Goal: Task Accomplishment & Management: Manage account settings

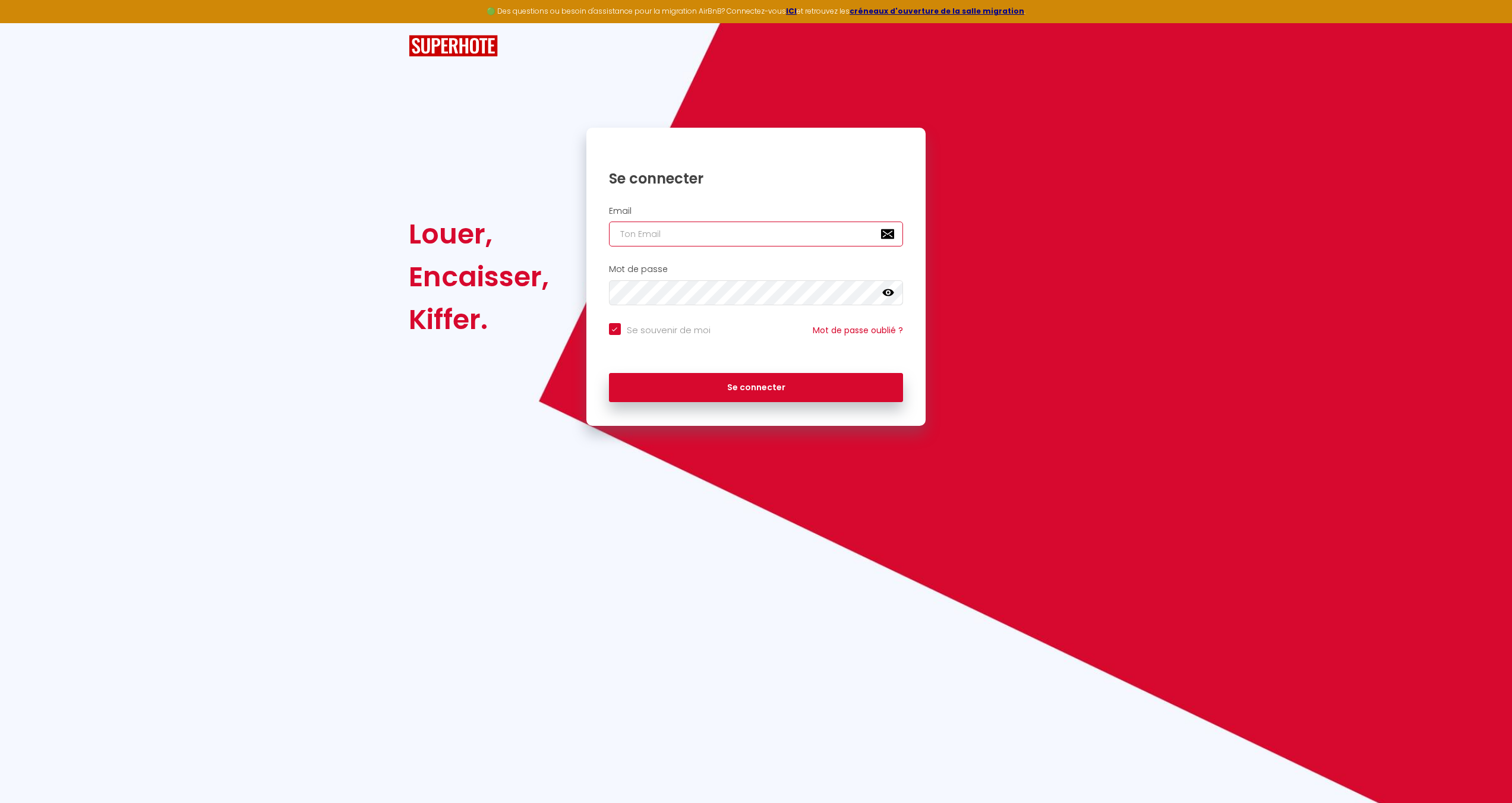
click at [782, 227] on input "email" at bounding box center [756, 234] width 294 height 25
click at [682, 240] on input "email" at bounding box center [756, 234] width 294 height 25
type input "l"
checkbox input "true"
type input "la"
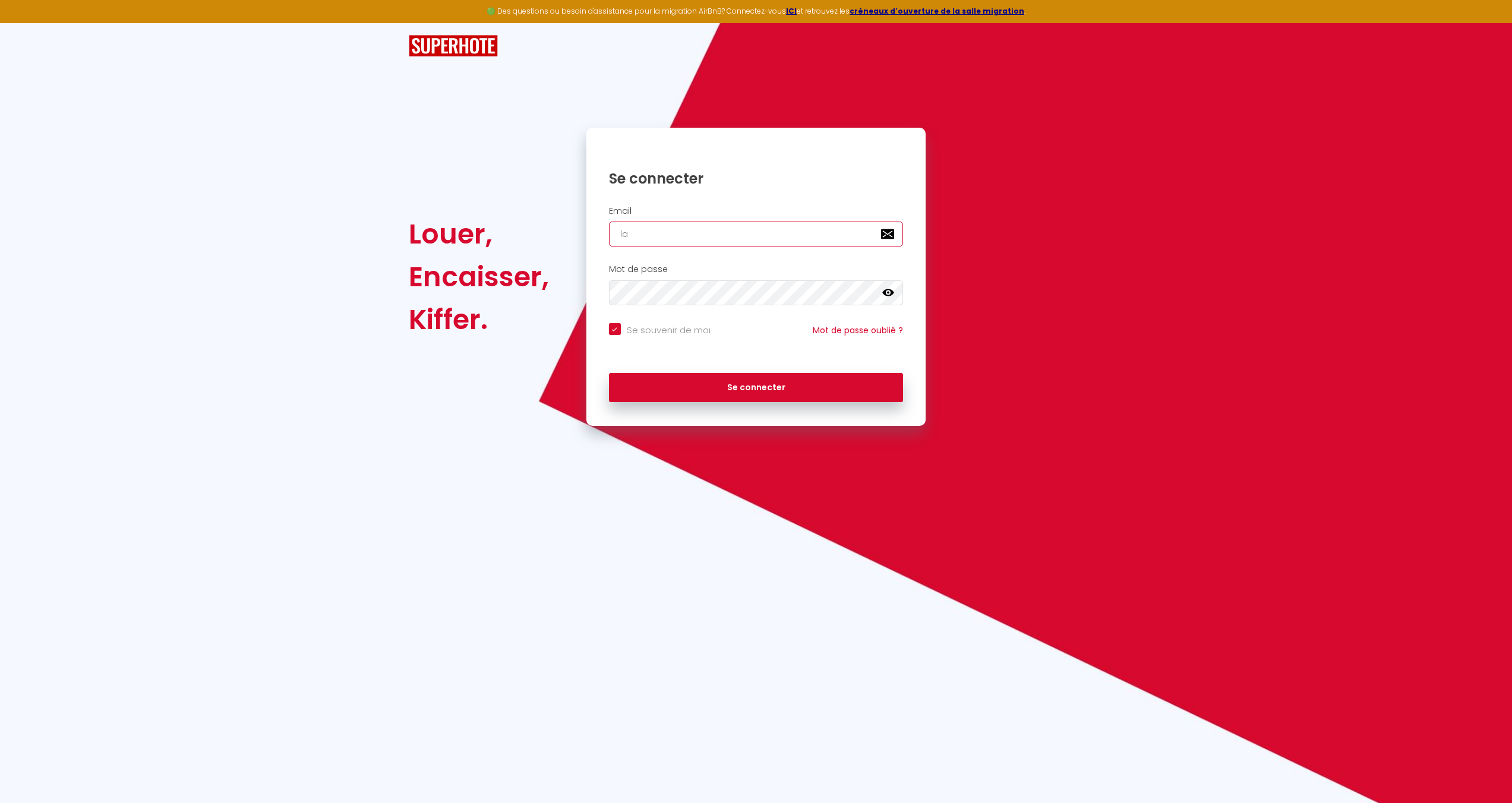
checkbox input "true"
type input "lac"
checkbox input "true"
type input "laco"
checkbox input "true"
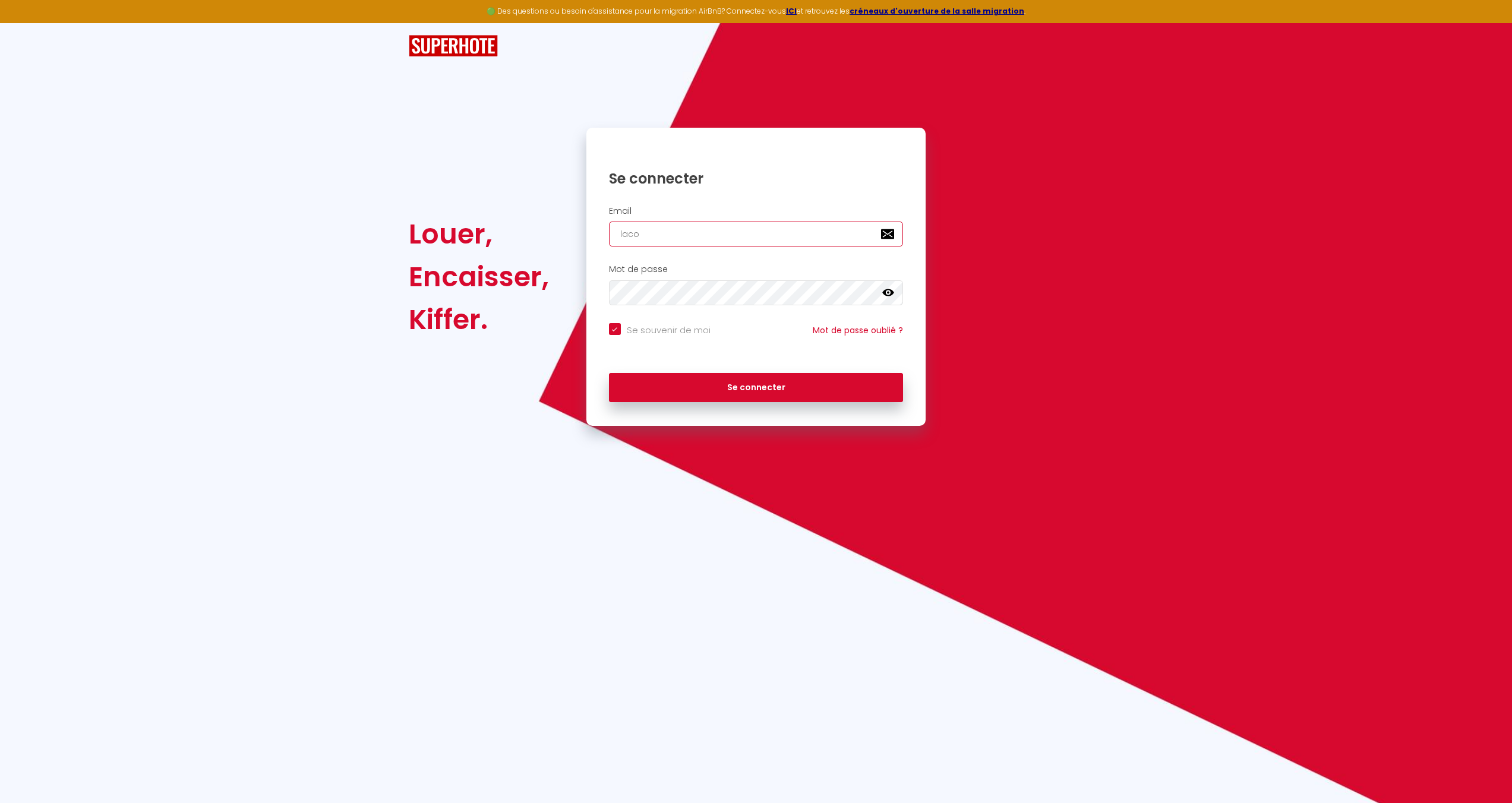
type input "lacon"
checkbox input "true"
type input "laconc"
checkbox input "true"
type input "laconci"
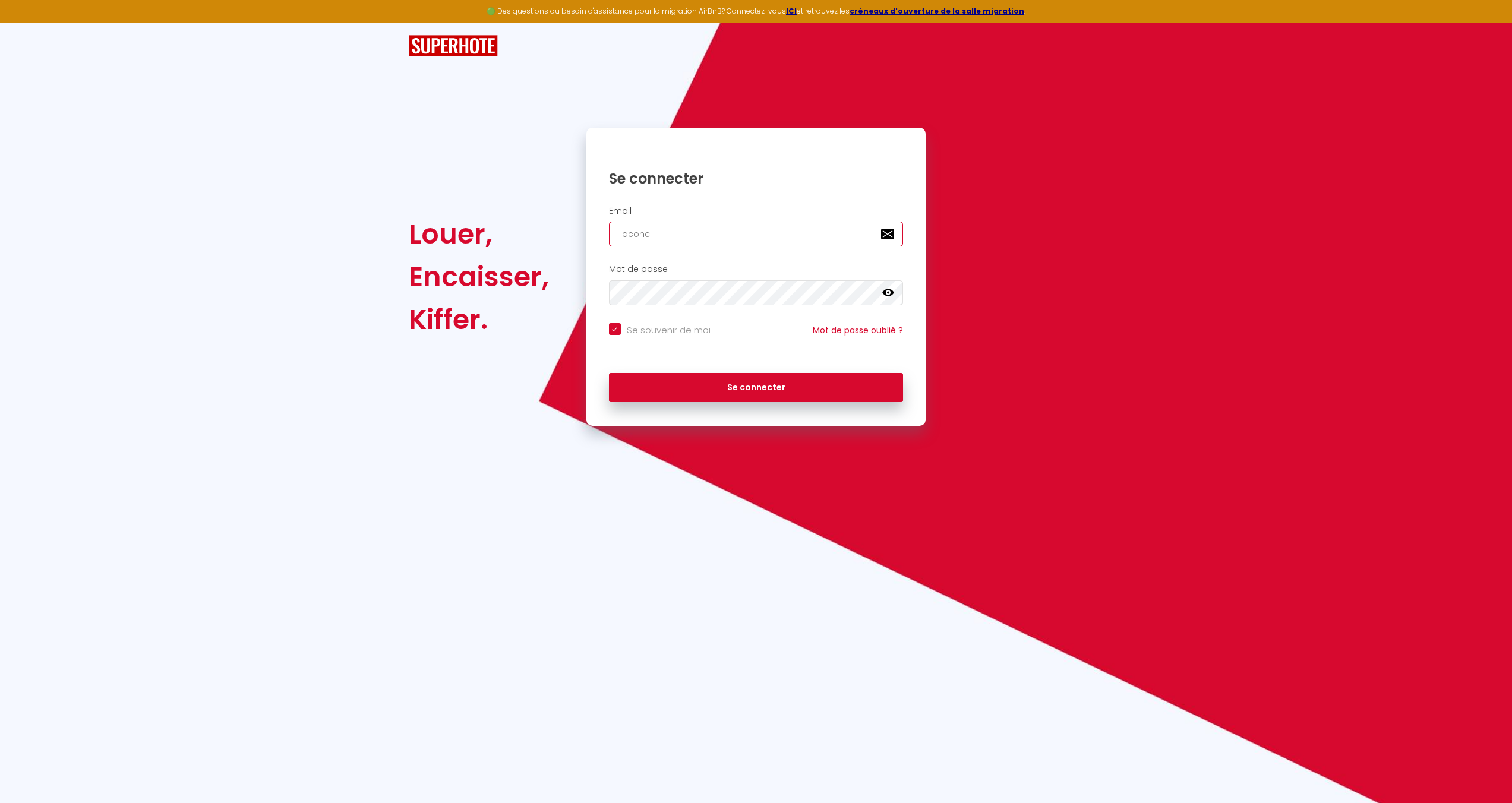
checkbox input "true"
type input "laconcie"
checkbox input "true"
type input "laconcier"
checkbox input "true"
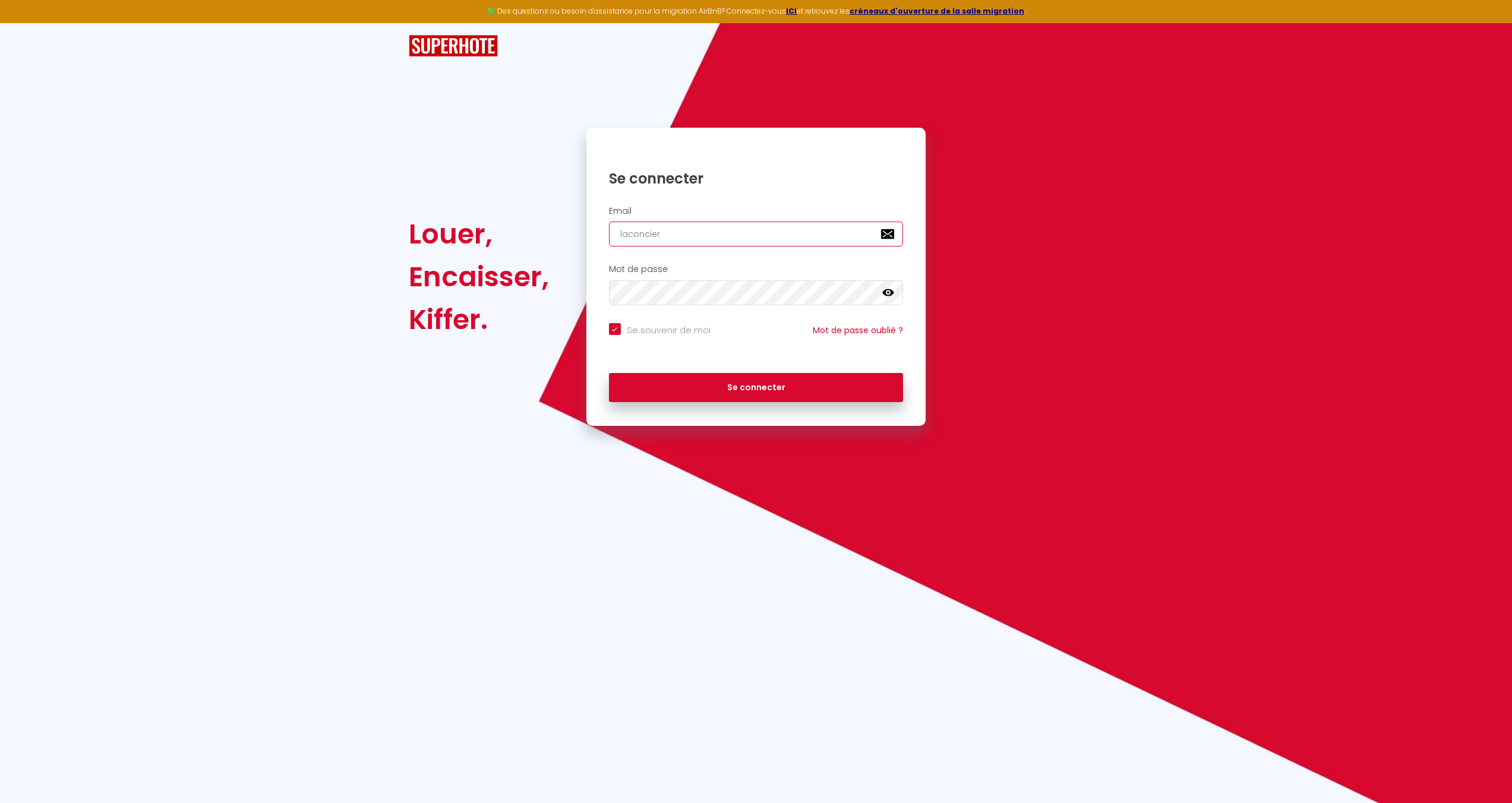
type input "laconcierg"
checkbox input "true"
type input "laconcierge"
checkbox input "true"
type input "laconcierger"
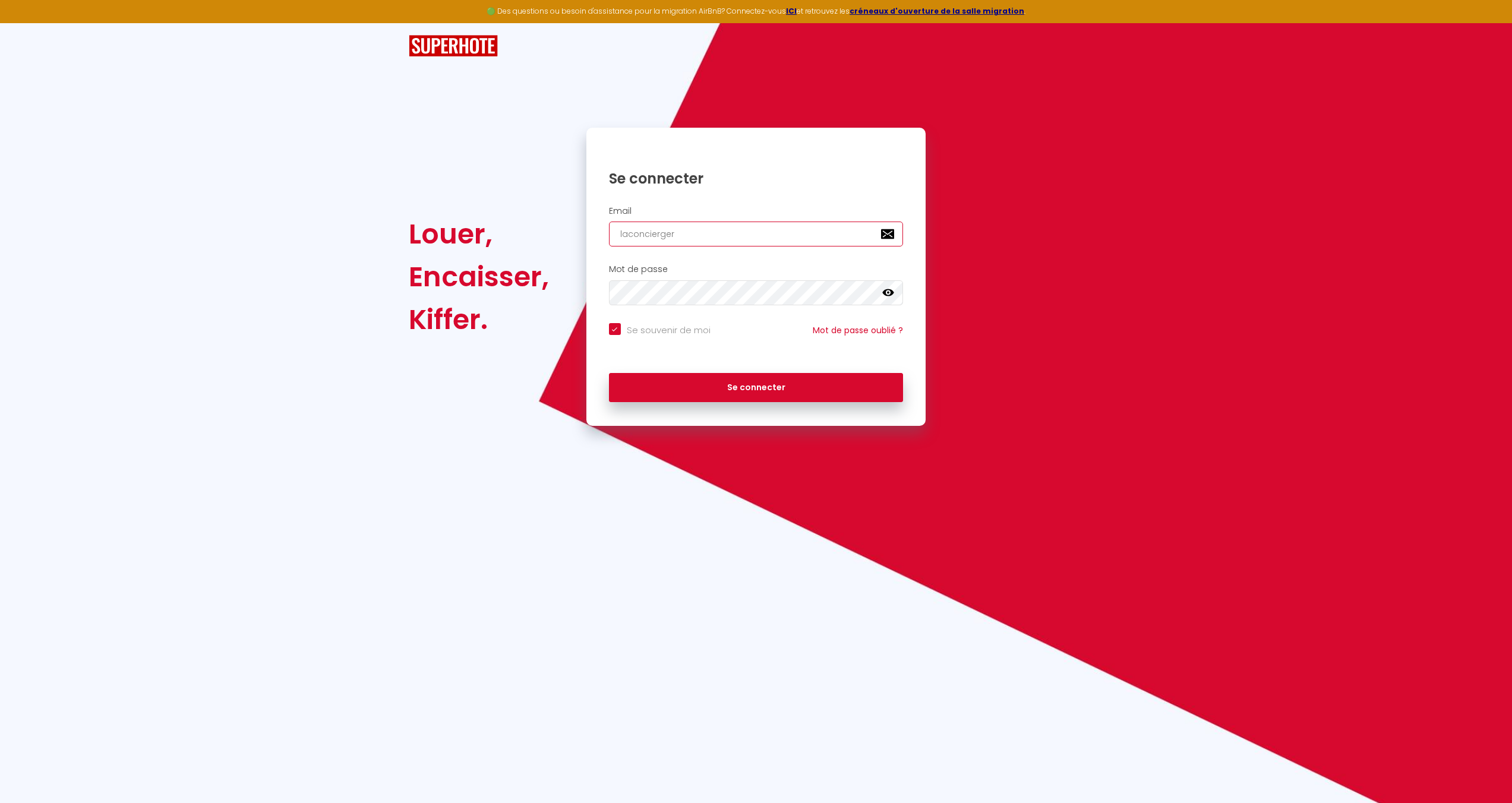
checkbox input "true"
type input "laconciergeri"
checkbox input "true"
type input "laconciergerie"
checkbox input "true"
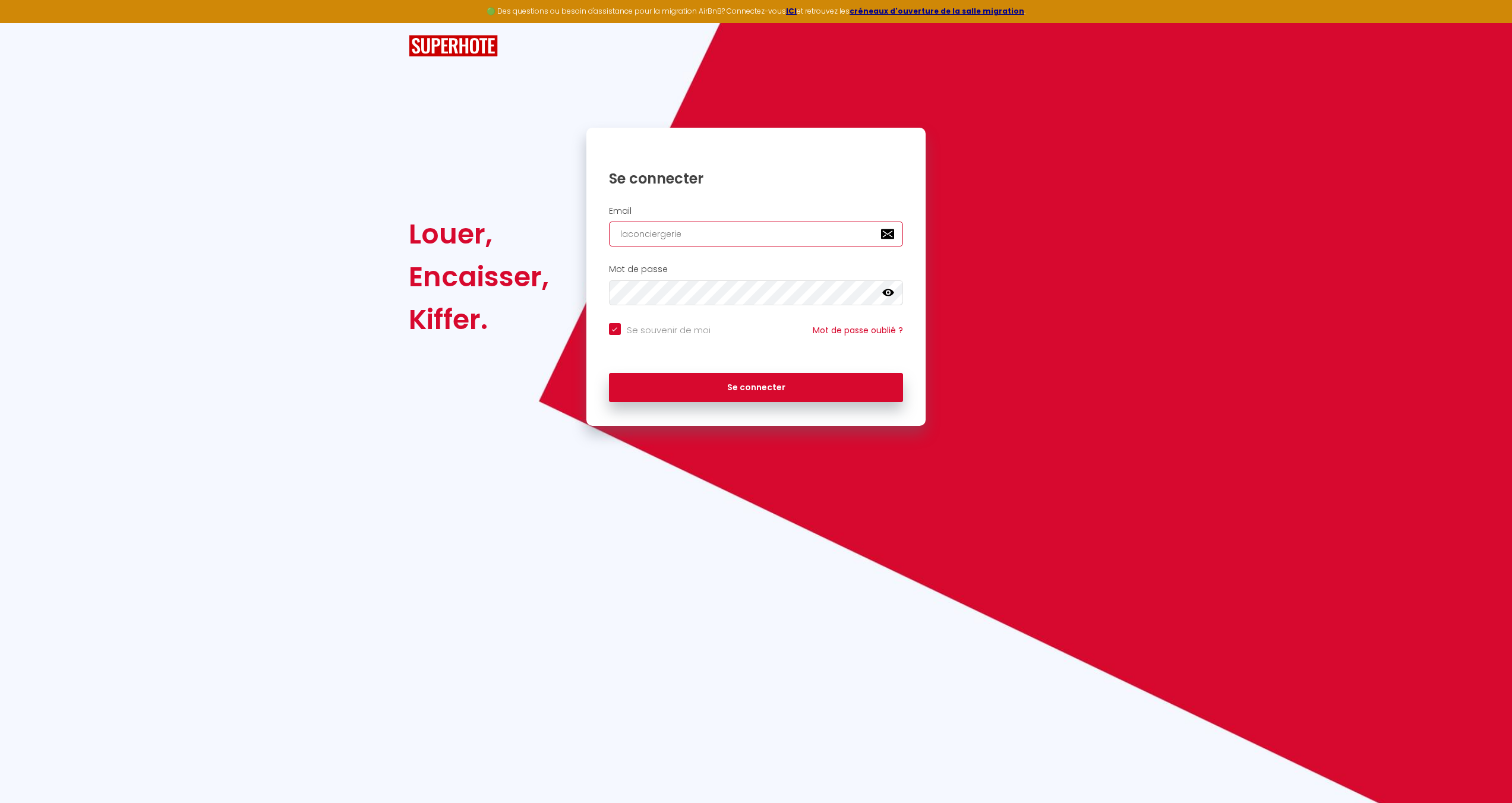
type input "laconciergeried"
checkbox input "true"
type input "laconciergerieda"
checkbox input "true"
type input "laconciergeriedai"
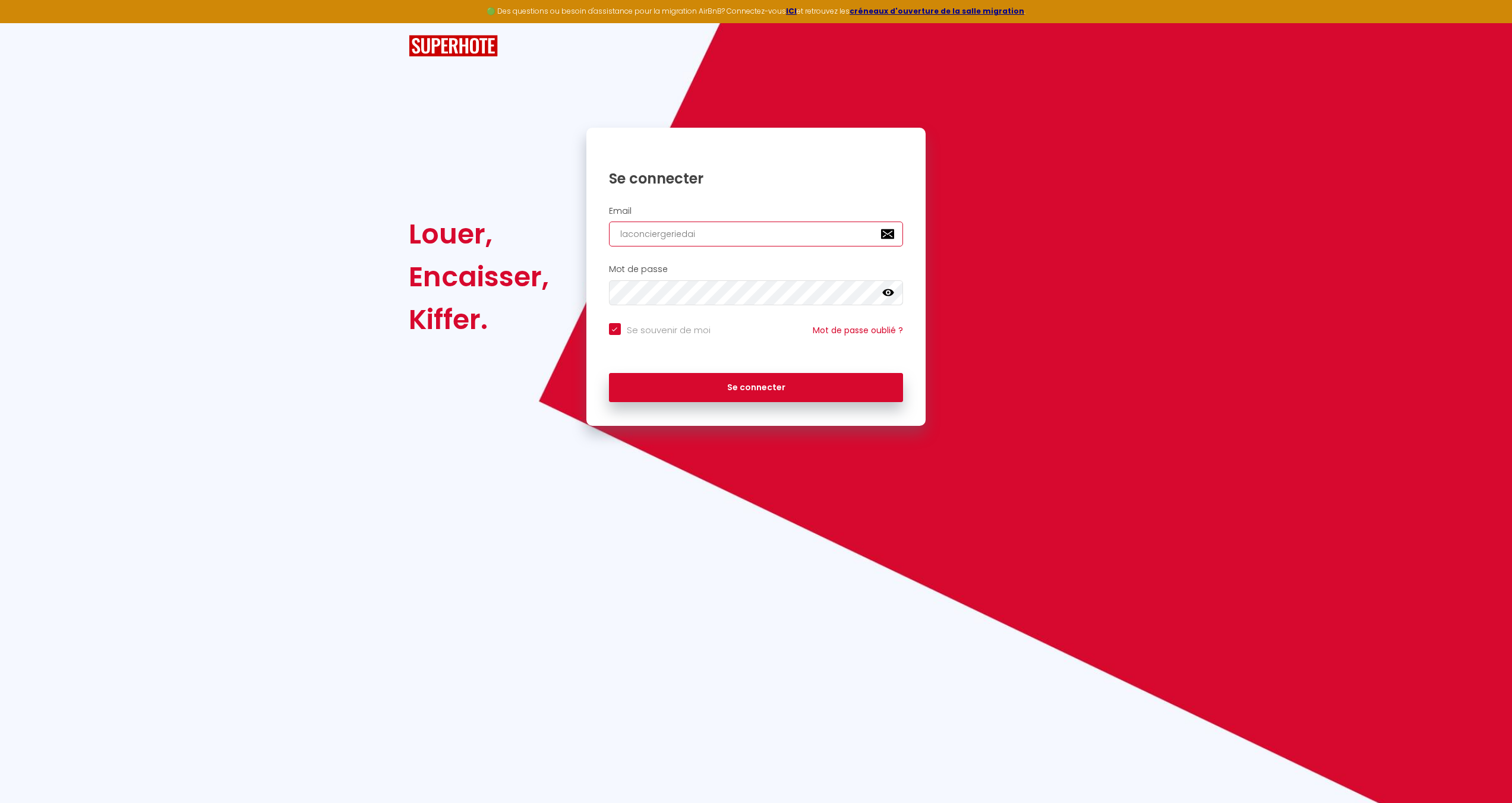
checkbox input "true"
type input "laconciergeriedaix"
checkbox input "true"
type input "laconciergeriedaix@"
checkbox input "true"
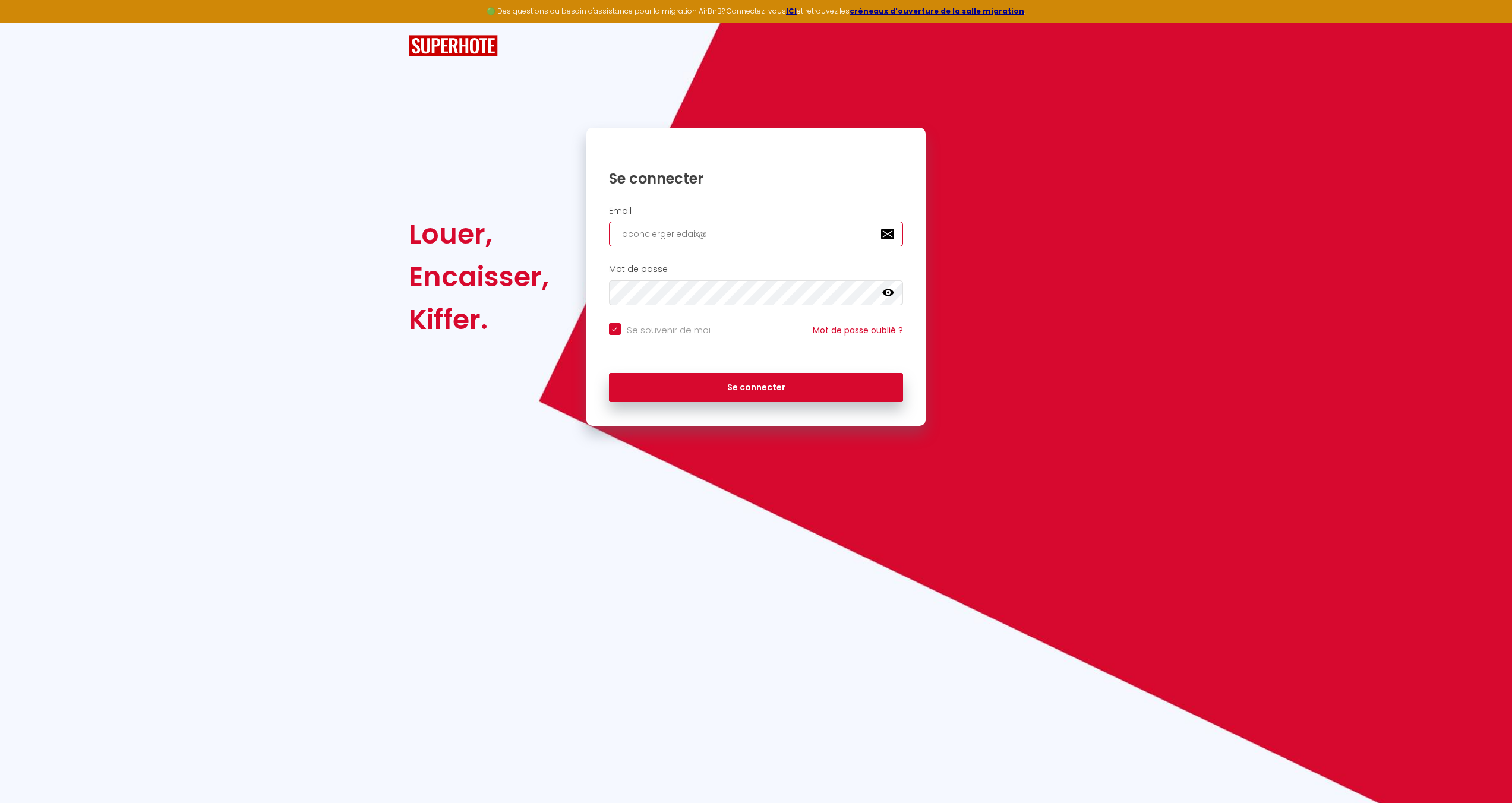
type input "laconciergeriedaix@g"
checkbox input "true"
type input "laconciergeriedaix@gm"
checkbox input "true"
type input "laconciergeriedaix@gma"
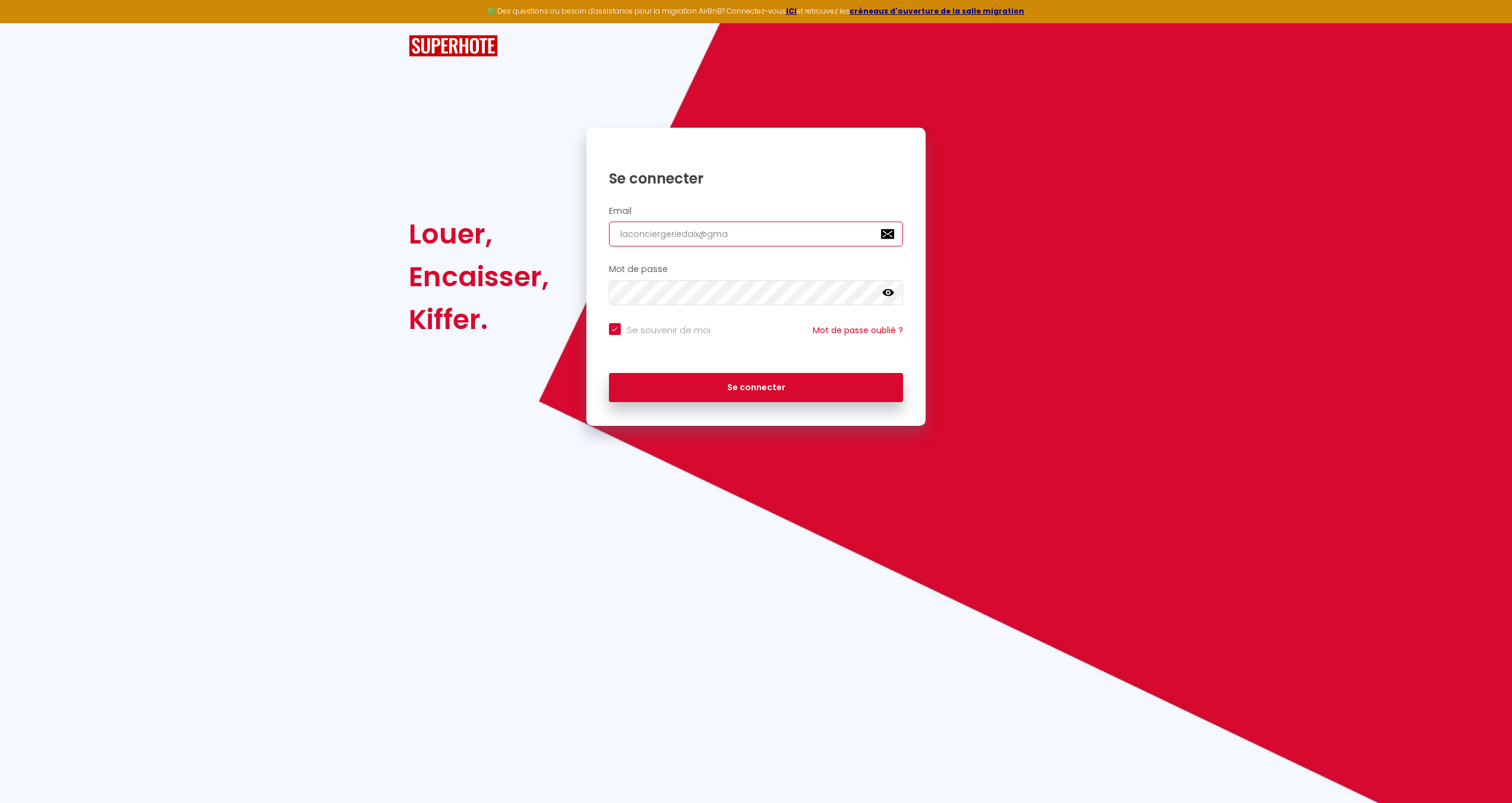
checkbox input "true"
type input "laconciergeriedaix@gmai"
checkbox input "true"
type input "[EMAIL_ADDRESS]"
checkbox input "true"
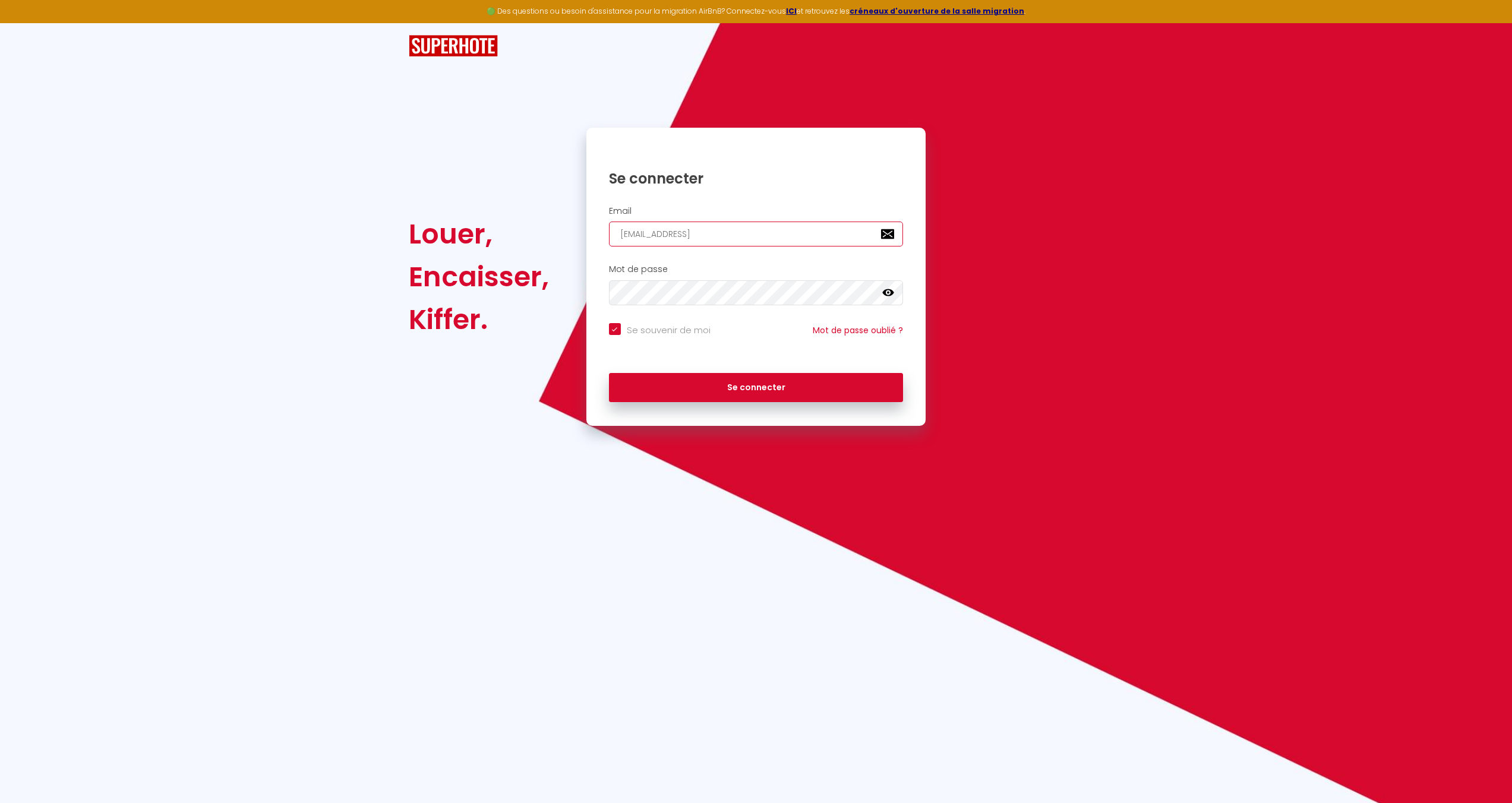
type input "[EMAIL_ADDRESS]."
checkbox input "true"
type input "laconciergeriedaix@gmail.c"
checkbox input "true"
type input "[EMAIL_ADDRESS][DOMAIN_NAME]"
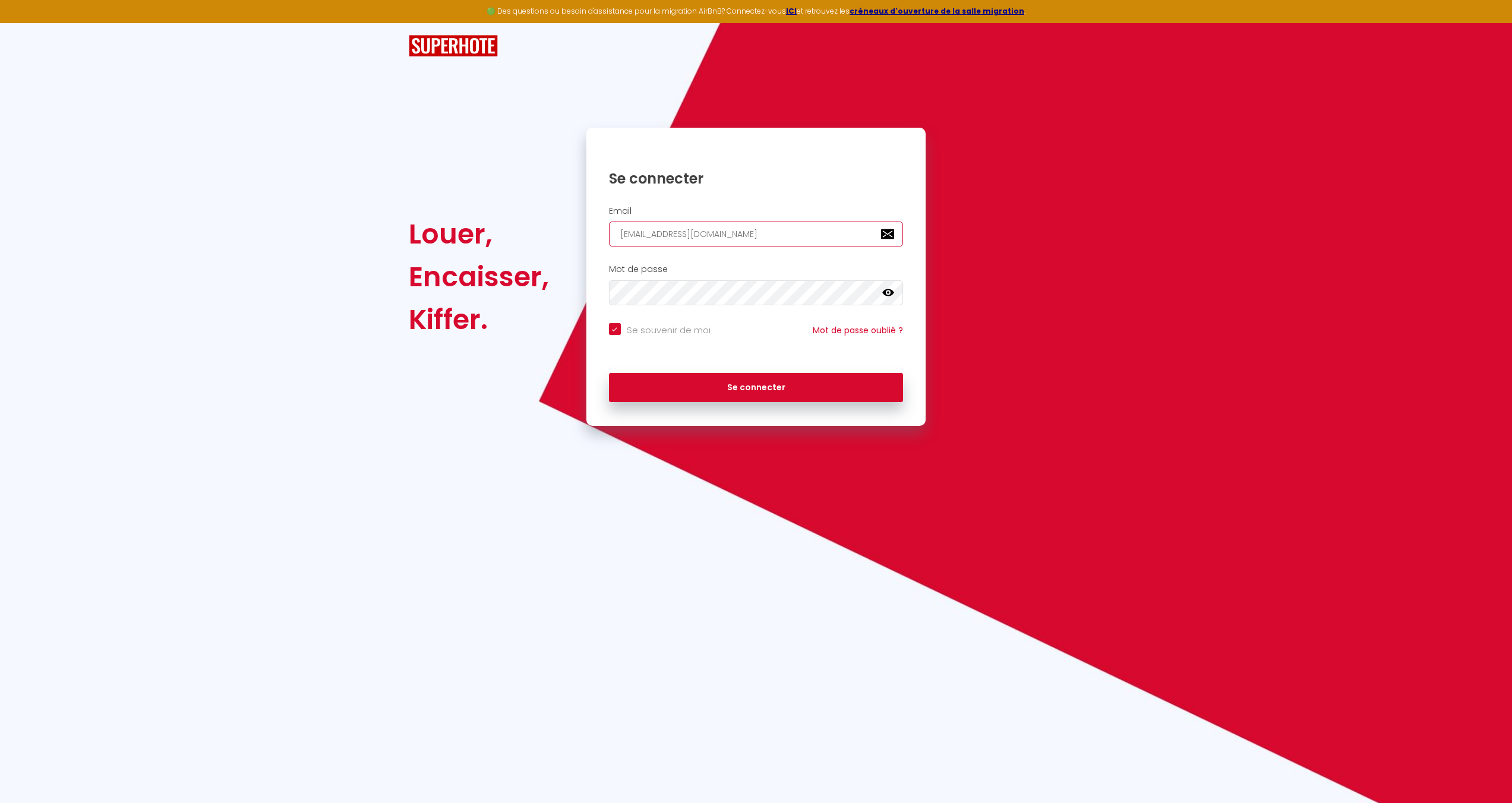
checkbox input "true"
type input "[EMAIL_ADDRESS][DOMAIN_NAME]"
checkbox input "true"
type input "[EMAIL_ADDRESS][DOMAIN_NAME]"
click at [890, 296] on icon at bounding box center [888, 292] width 12 height 12
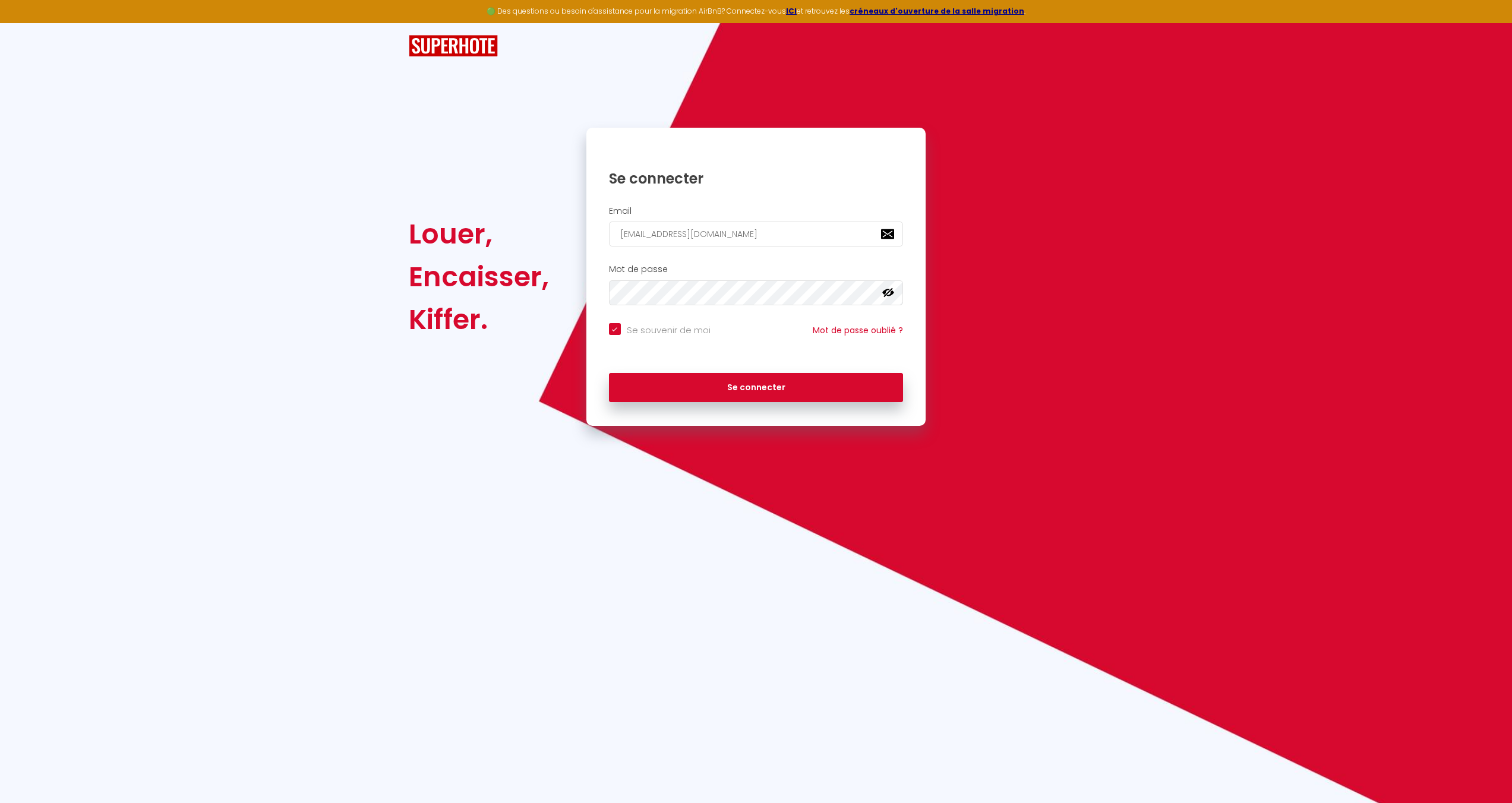
click at [746, 270] on h2 "Mot de passe" at bounding box center [756, 269] width 294 height 10
click at [717, 391] on button "Se connecter" at bounding box center [756, 388] width 294 height 30
checkbox input "true"
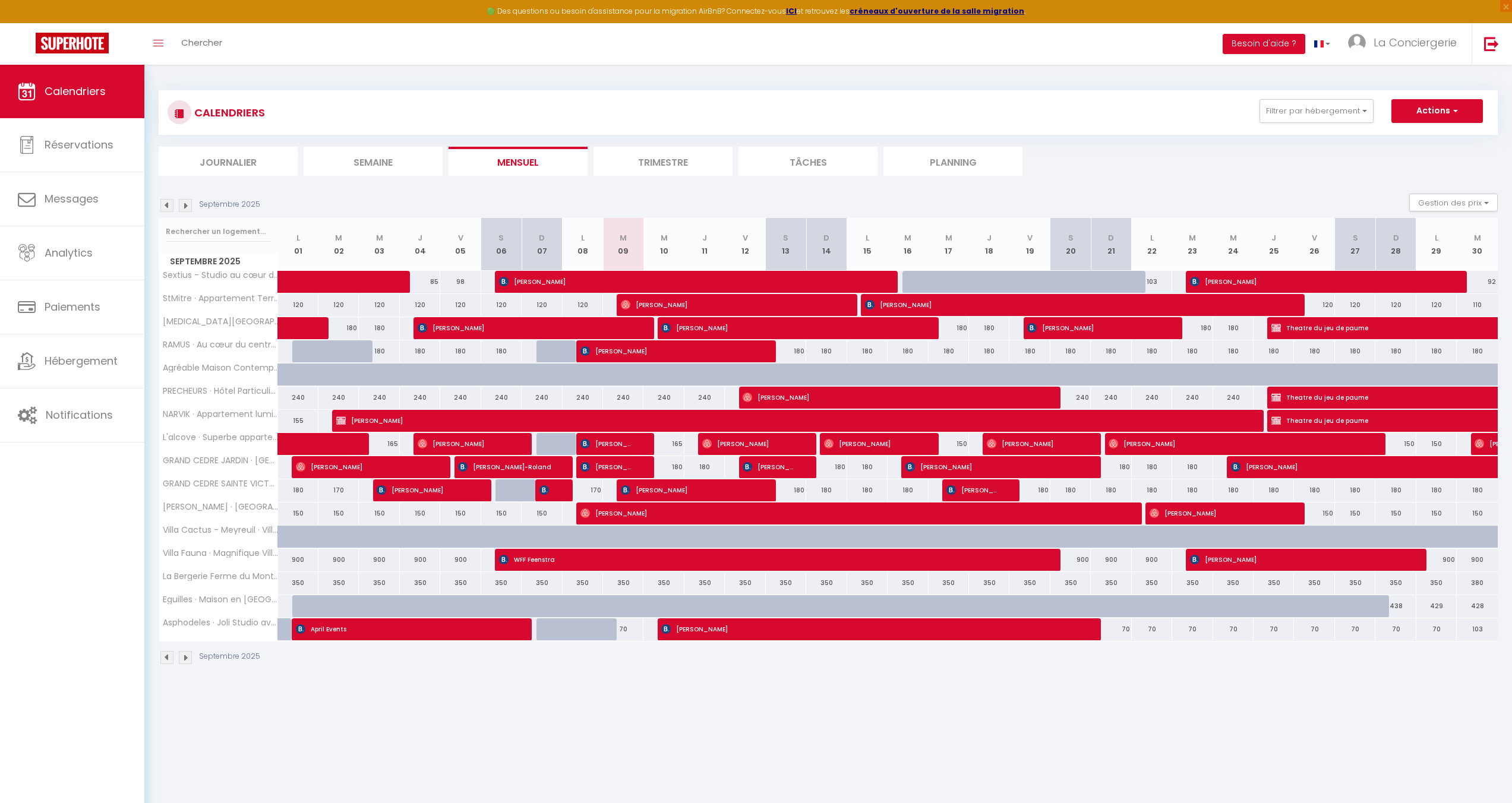
click at [164, 206] on img at bounding box center [167, 206] width 13 height 13
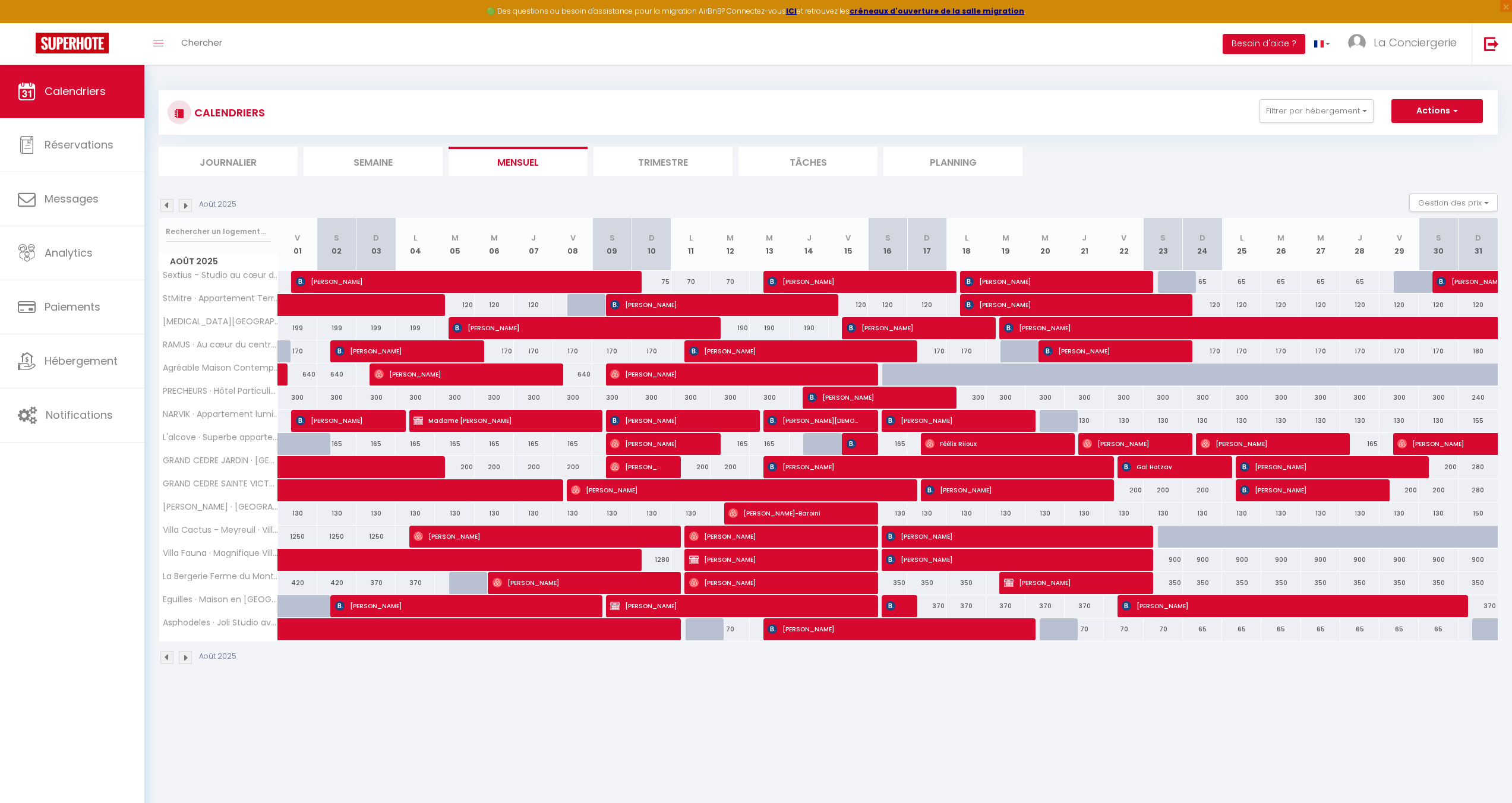
click at [188, 208] on img at bounding box center [185, 206] width 13 height 13
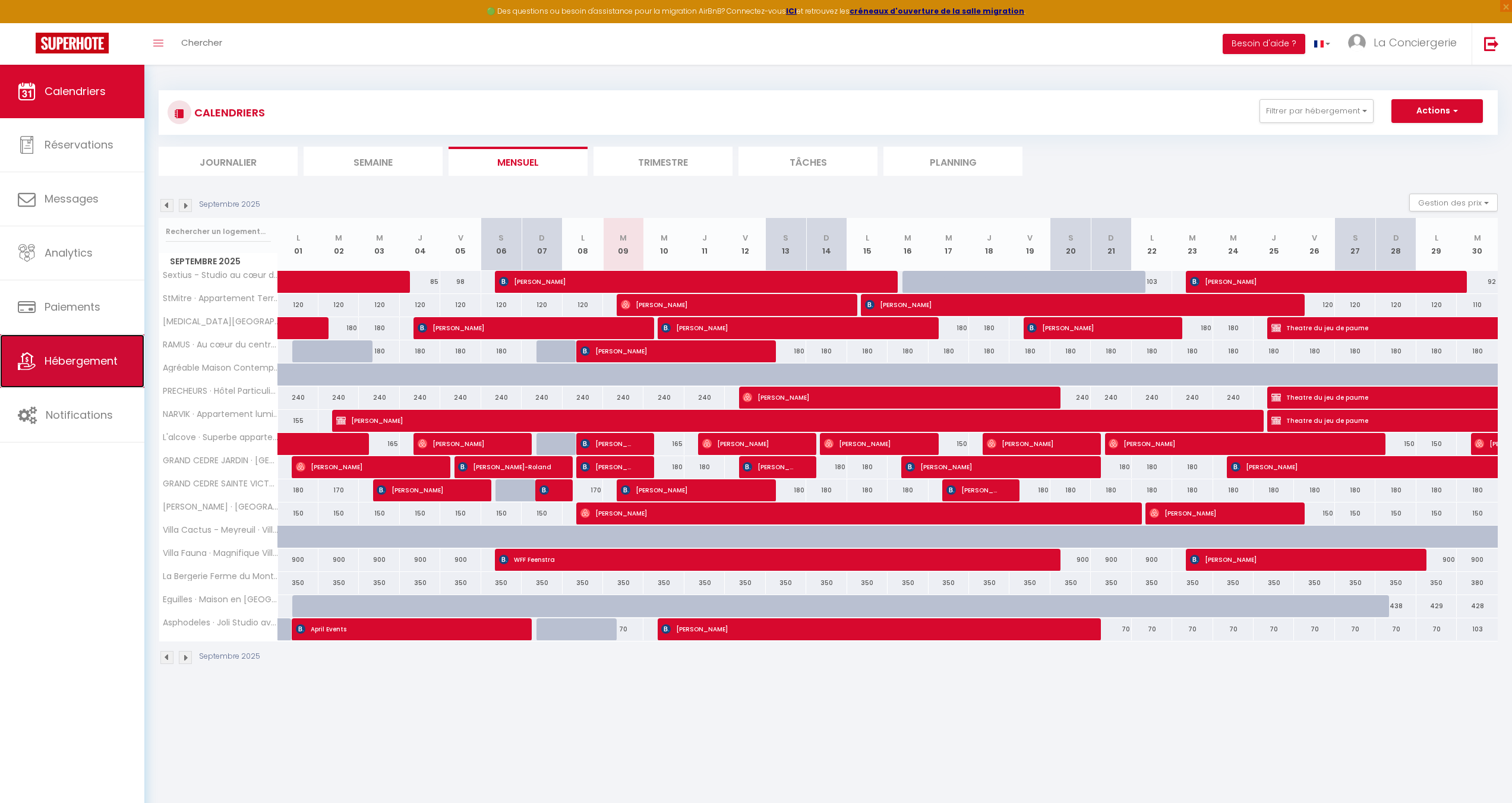
click at [73, 364] on span "Hébergement" at bounding box center [81, 361] width 73 height 15
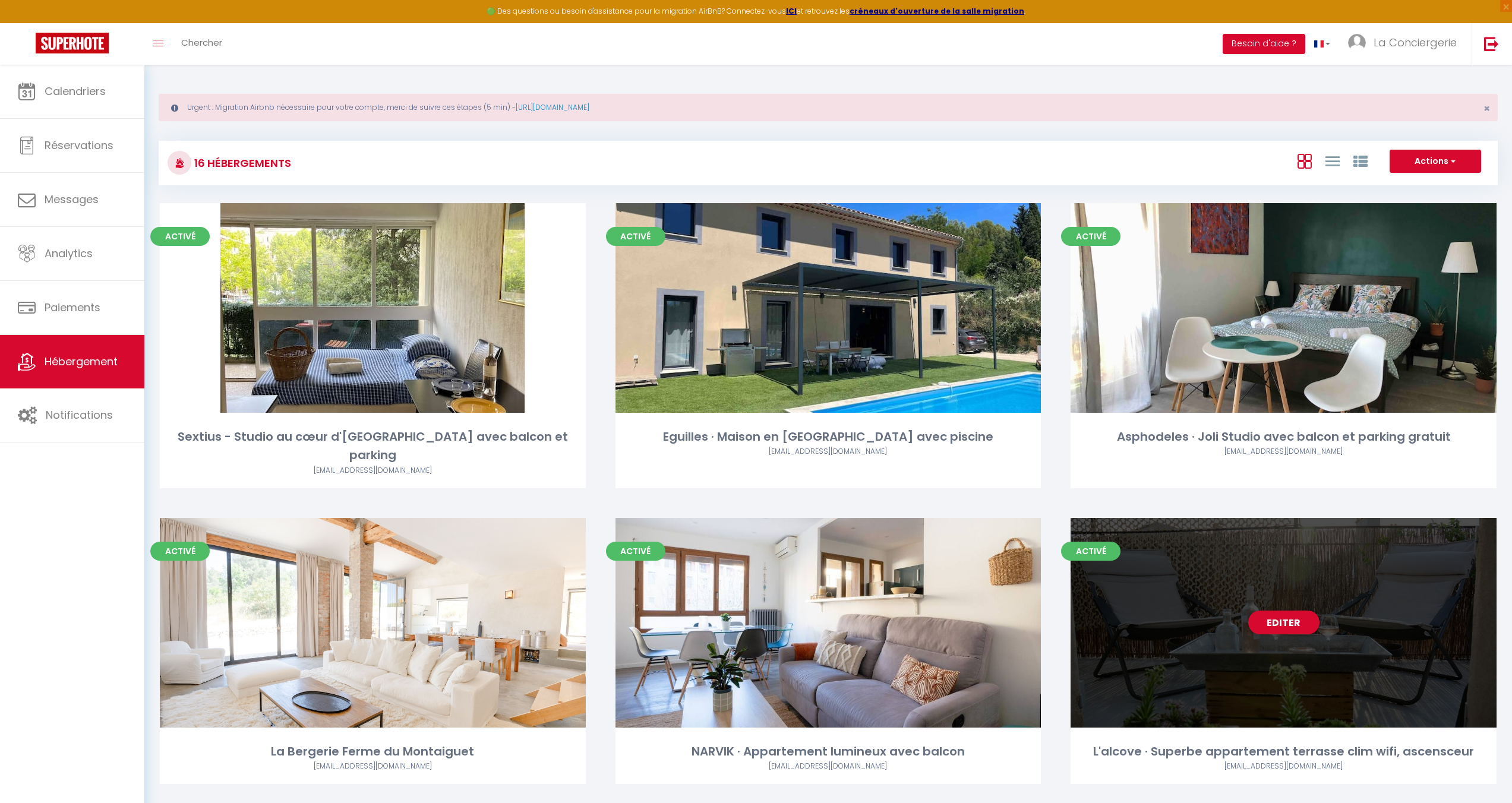
click at [1163, 591] on div "Editer" at bounding box center [1283, 622] width 426 height 210
click at [1286, 610] on link "Editer" at bounding box center [1284, 622] width 71 height 24
select select "3"
select select "2"
select select "1"
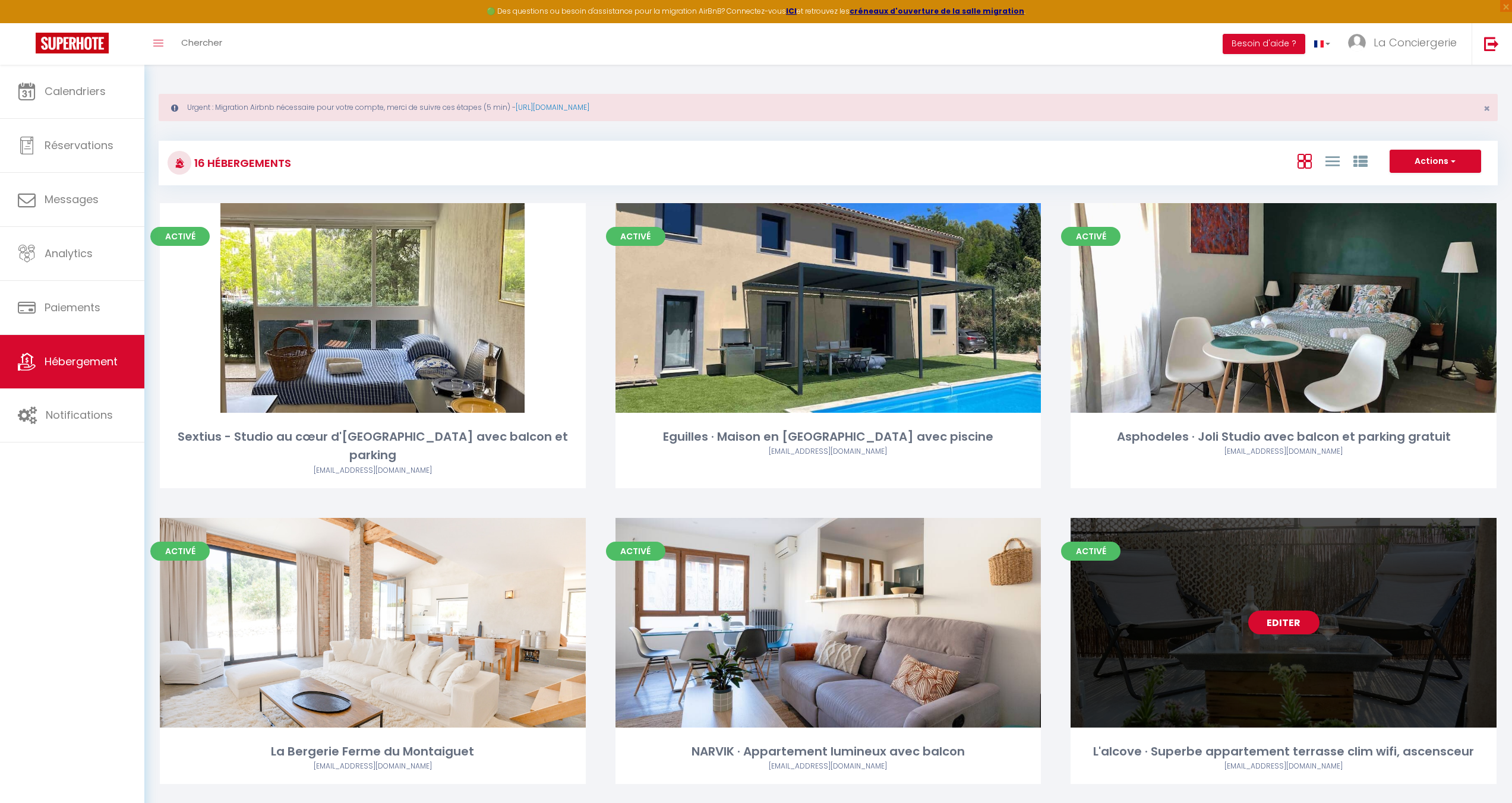
select select "1"
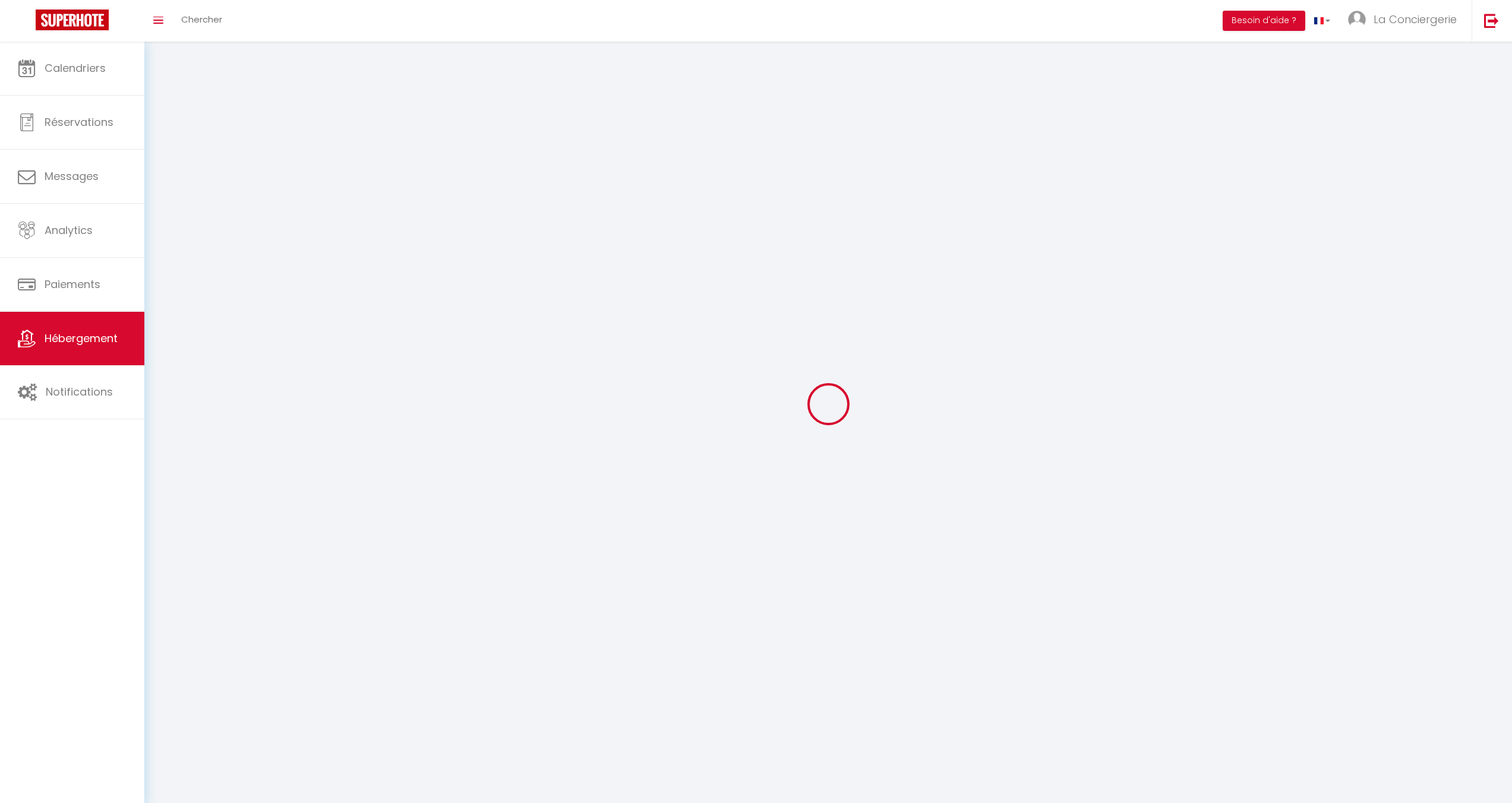
select select
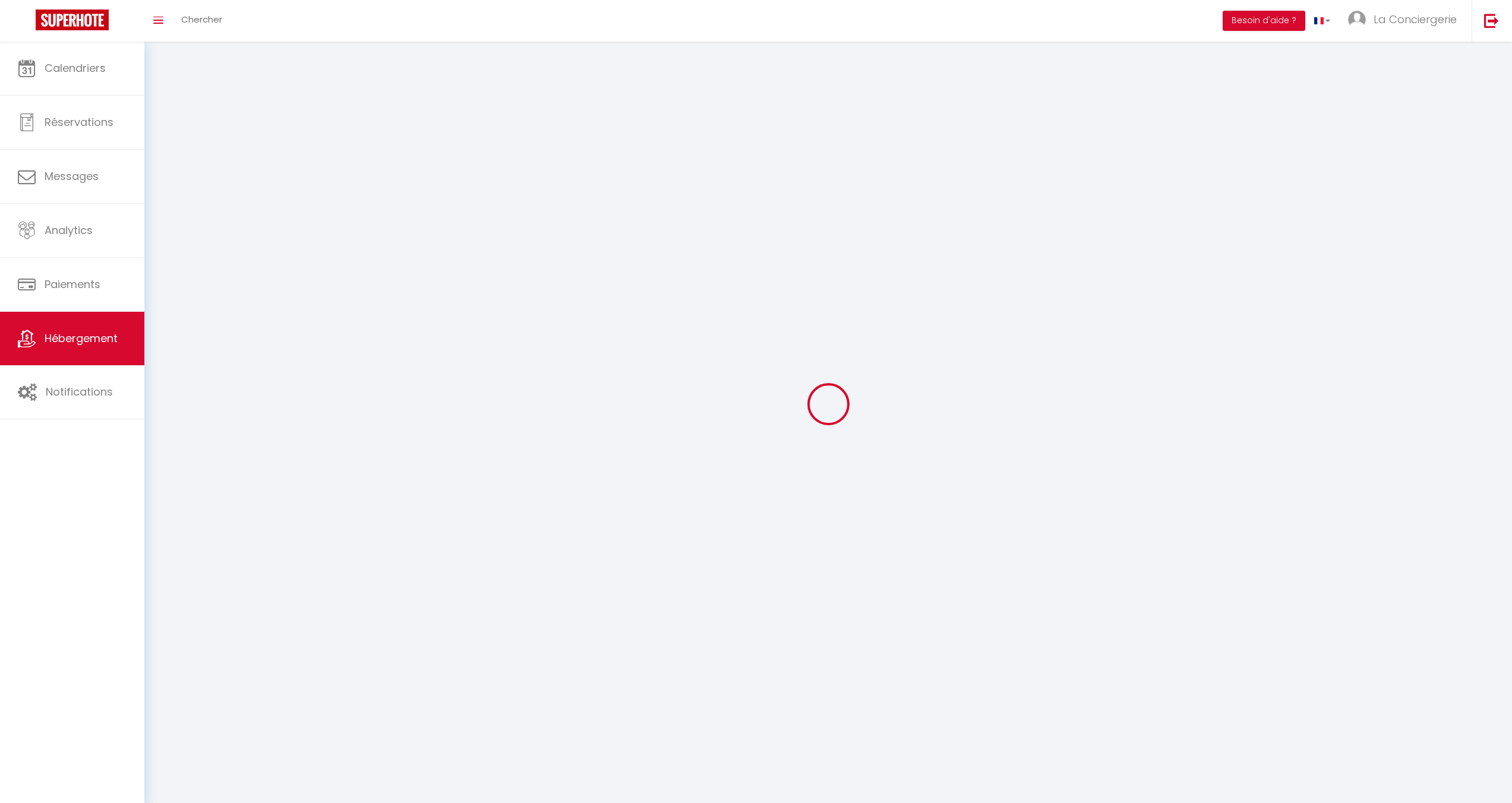
checkbox input "false"
select select
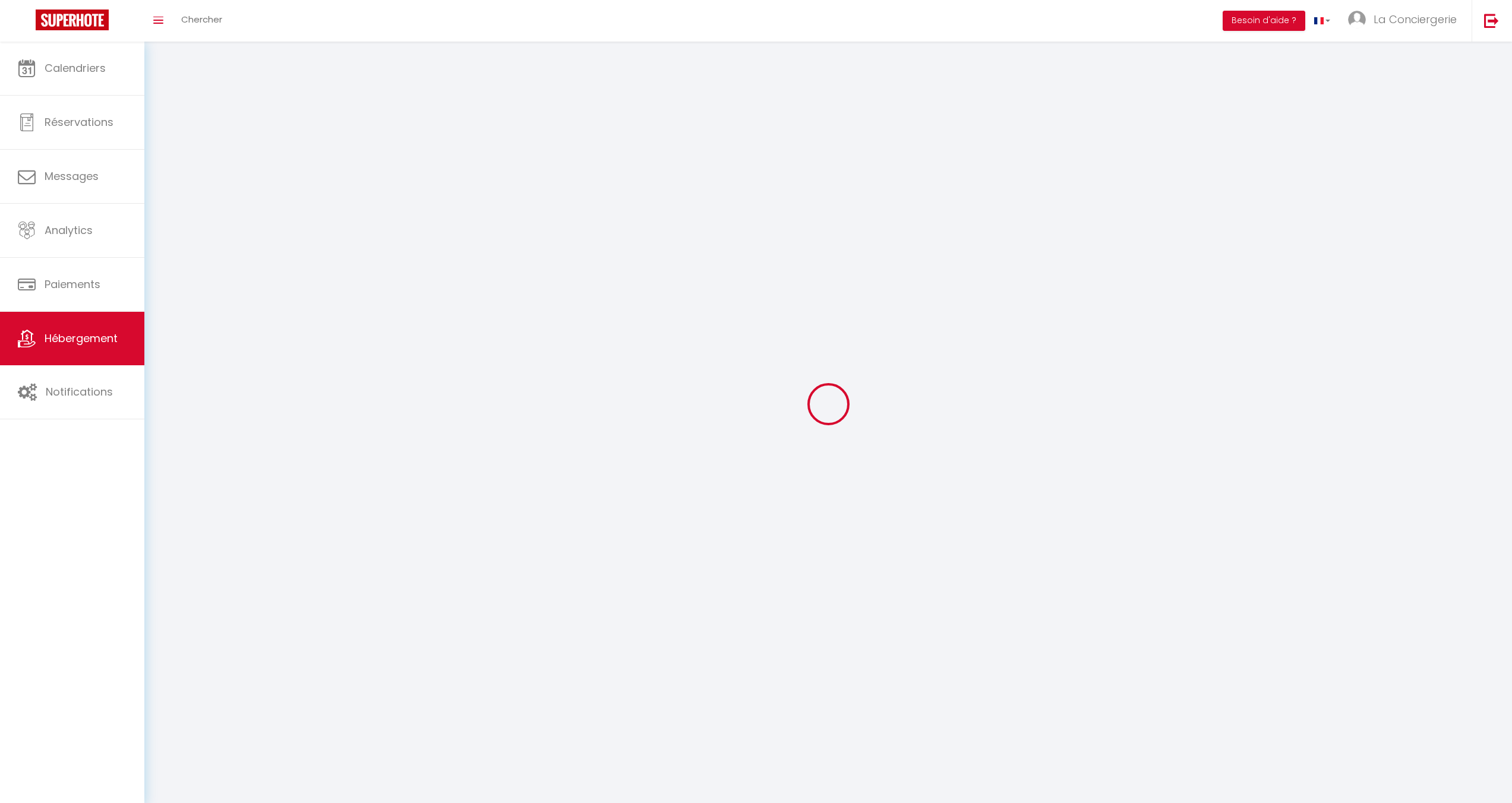
select select
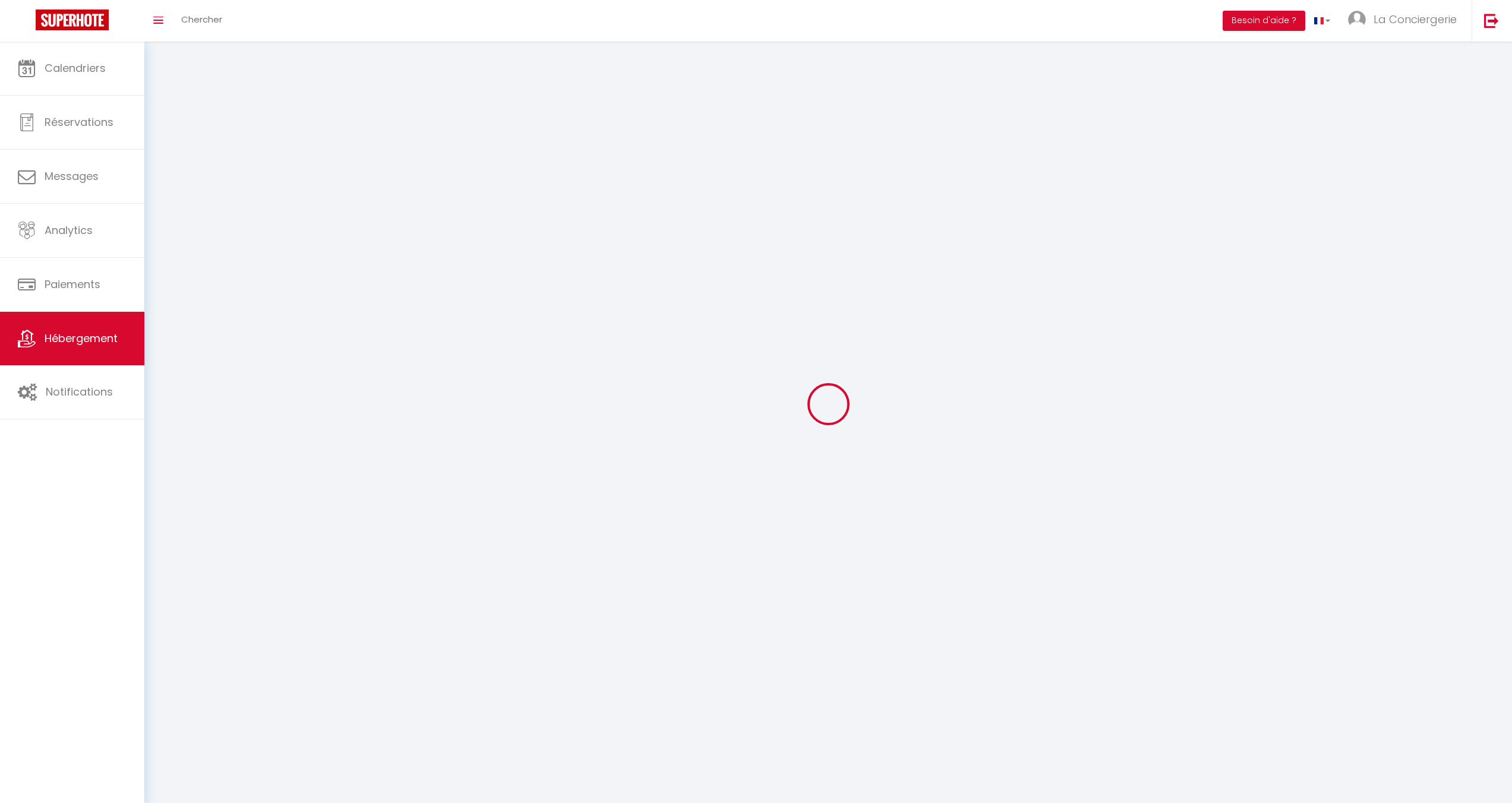
select select
checkbox input "false"
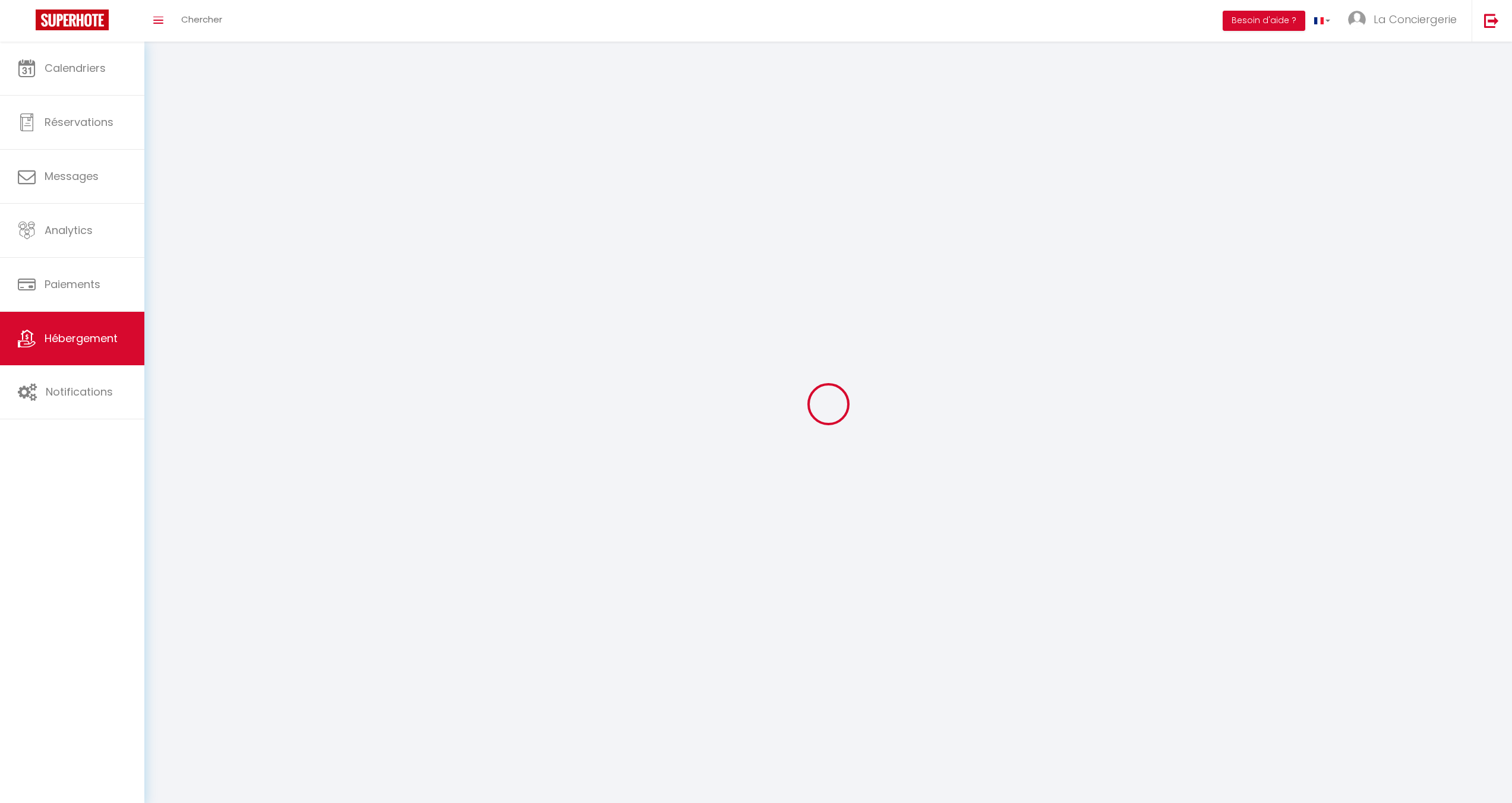
select select
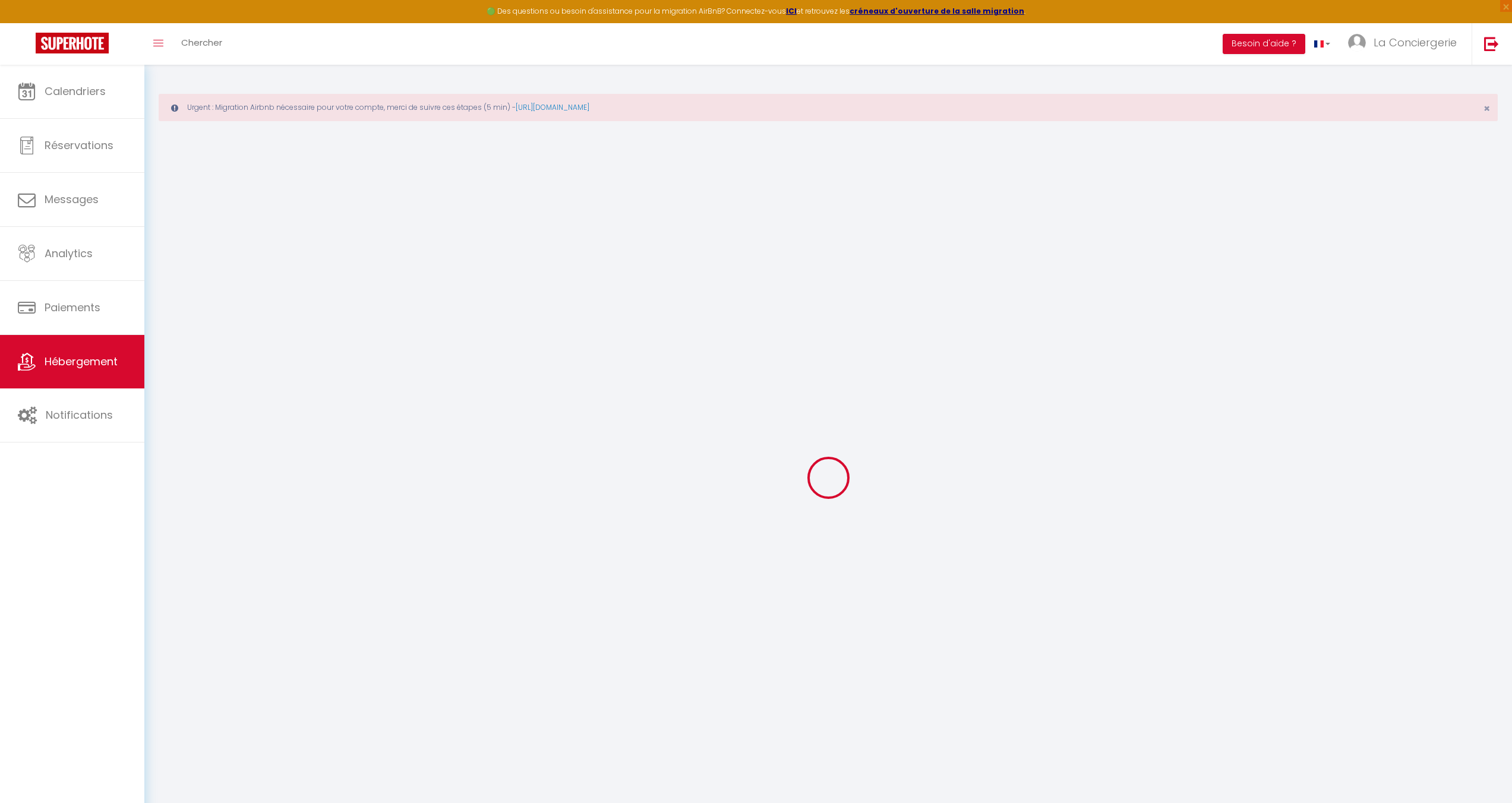
select select
checkbox input "false"
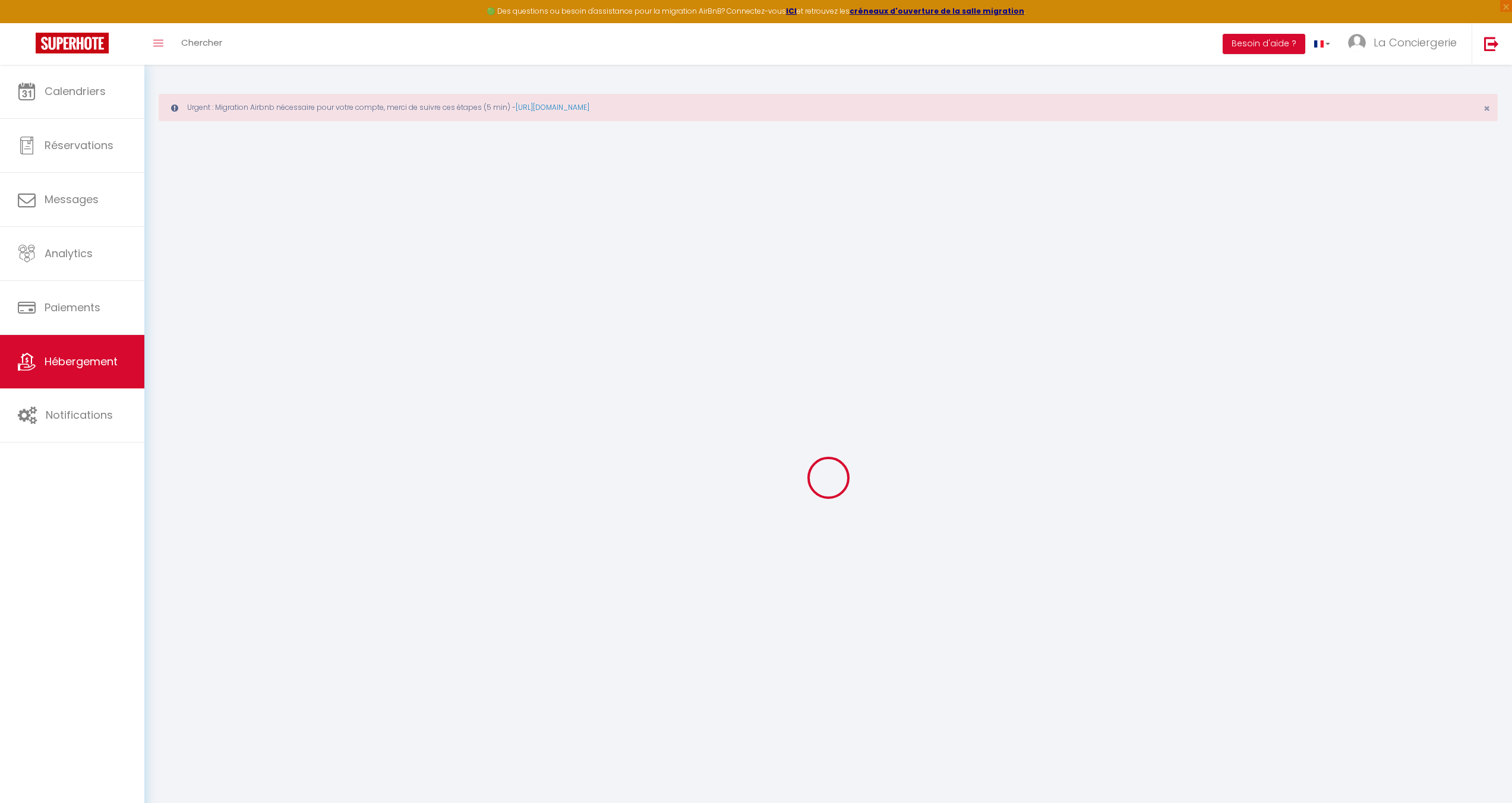
checkbox input "false"
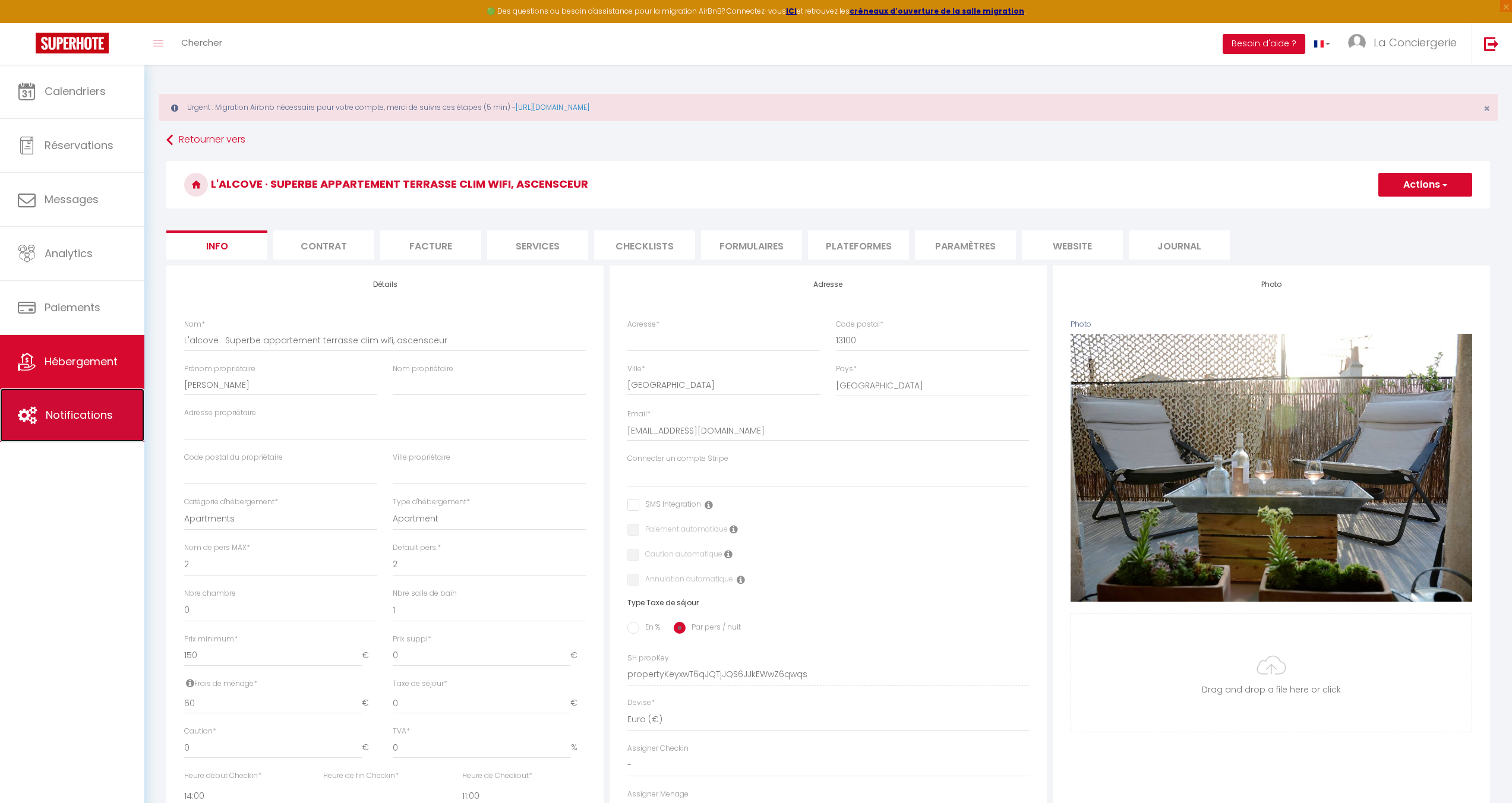
click at [52, 402] on link "Notifications" at bounding box center [72, 415] width 145 height 54
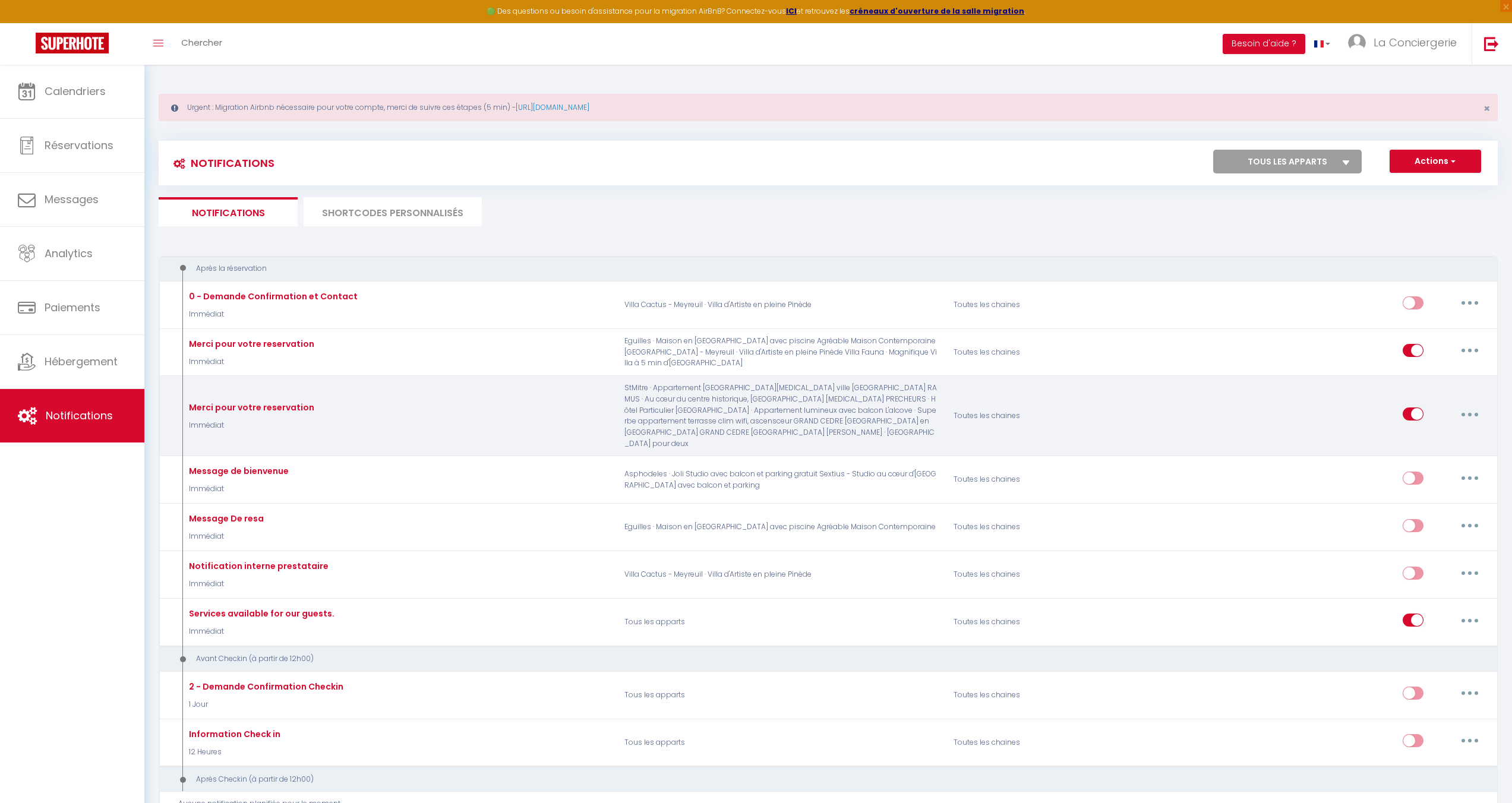
click at [1475, 414] on button "button" at bounding box center [1469, 414] width 33 height 19
click at [1432, 442] on link "Editer" at bounding box center [1438, 441] width 87 height 20
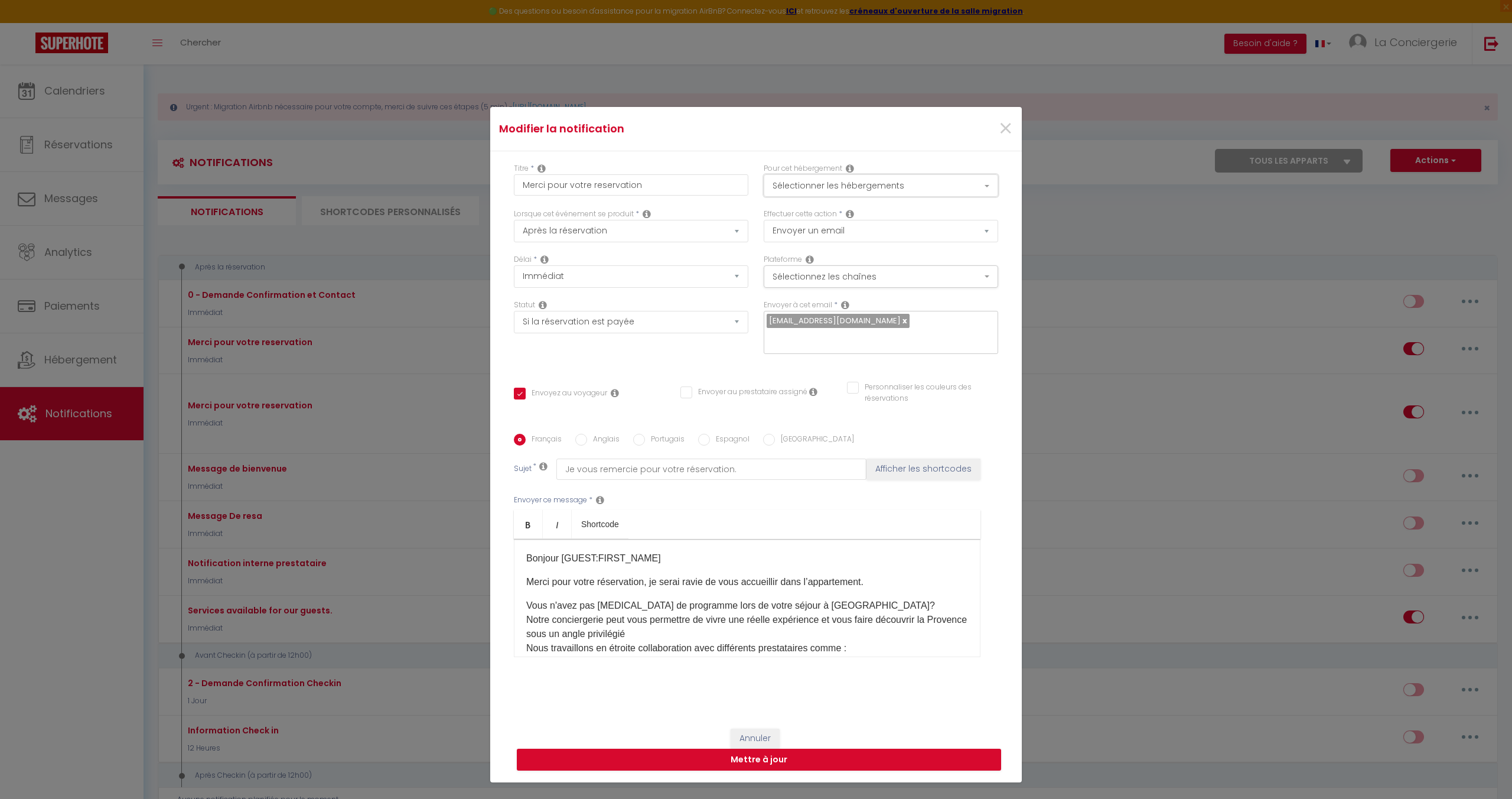
click at [900, 194] on button "Sélectionner les hébergements" at bounding box center [881, 185] width 235 height 22
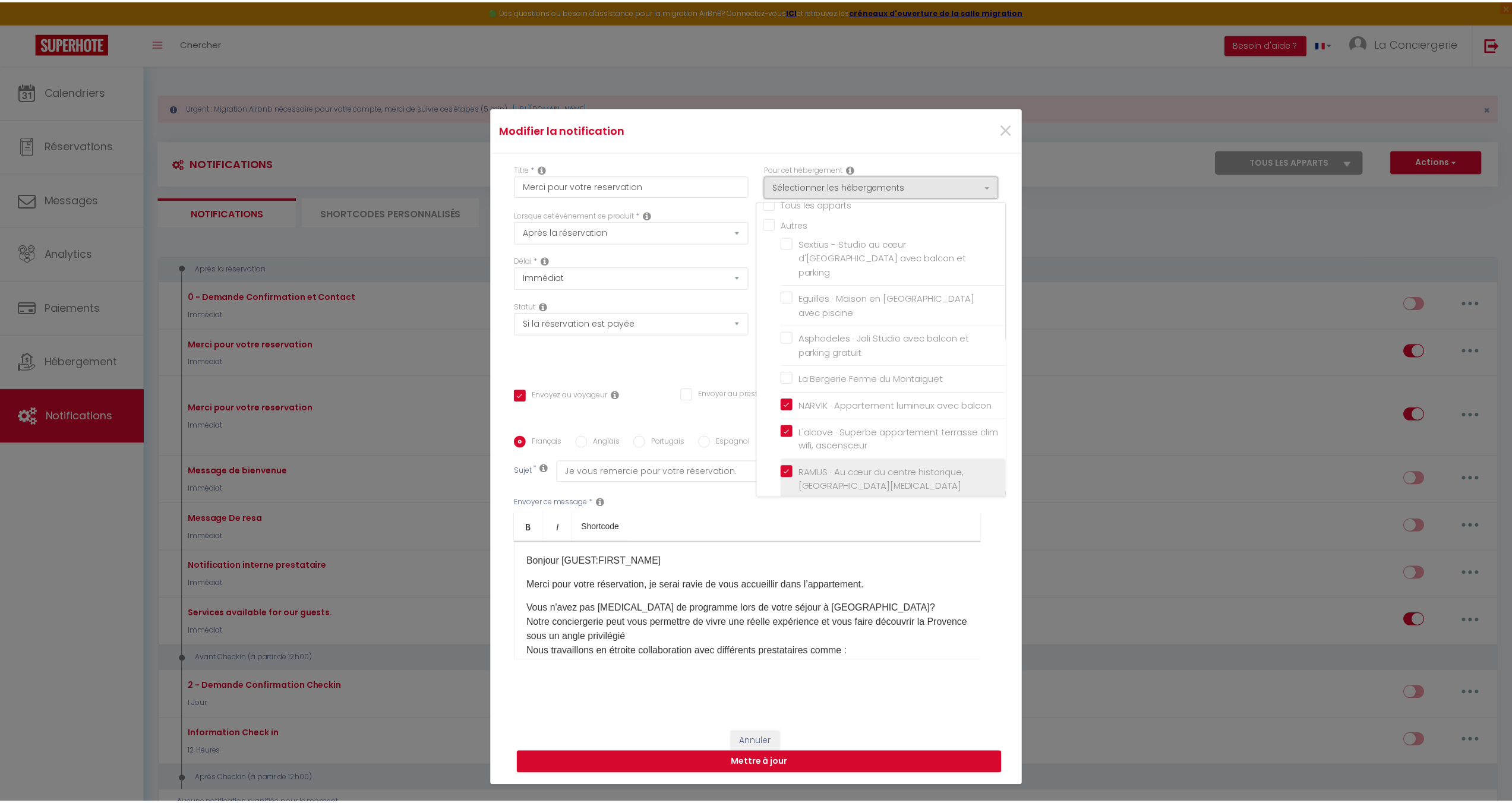
scroll to position [14, 0]
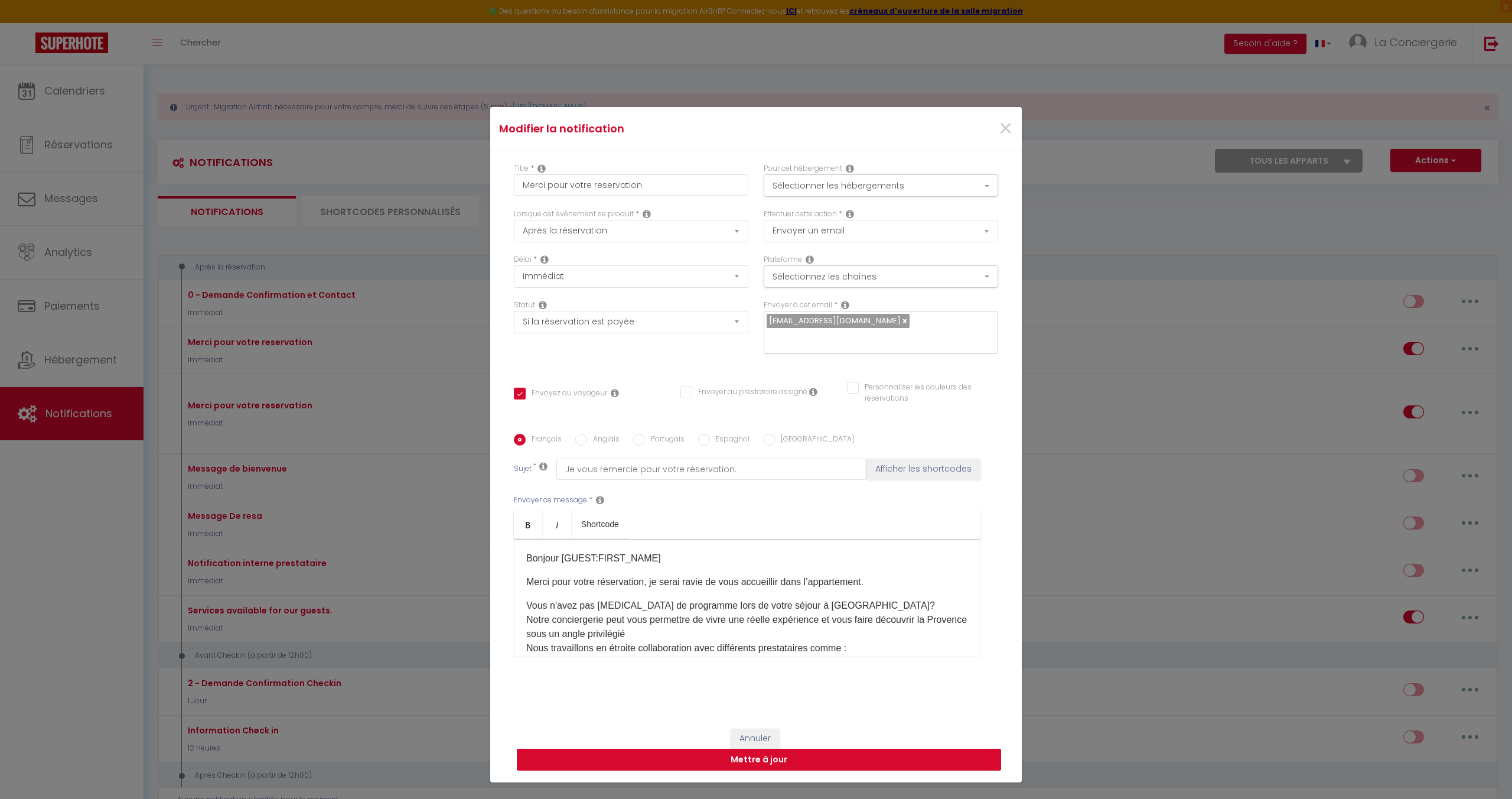
click at [696, 750] on button "Mettre à jour" at bounding box center [759, 760] width 484 height 22
checkbox input "true"
checkbox input "false"
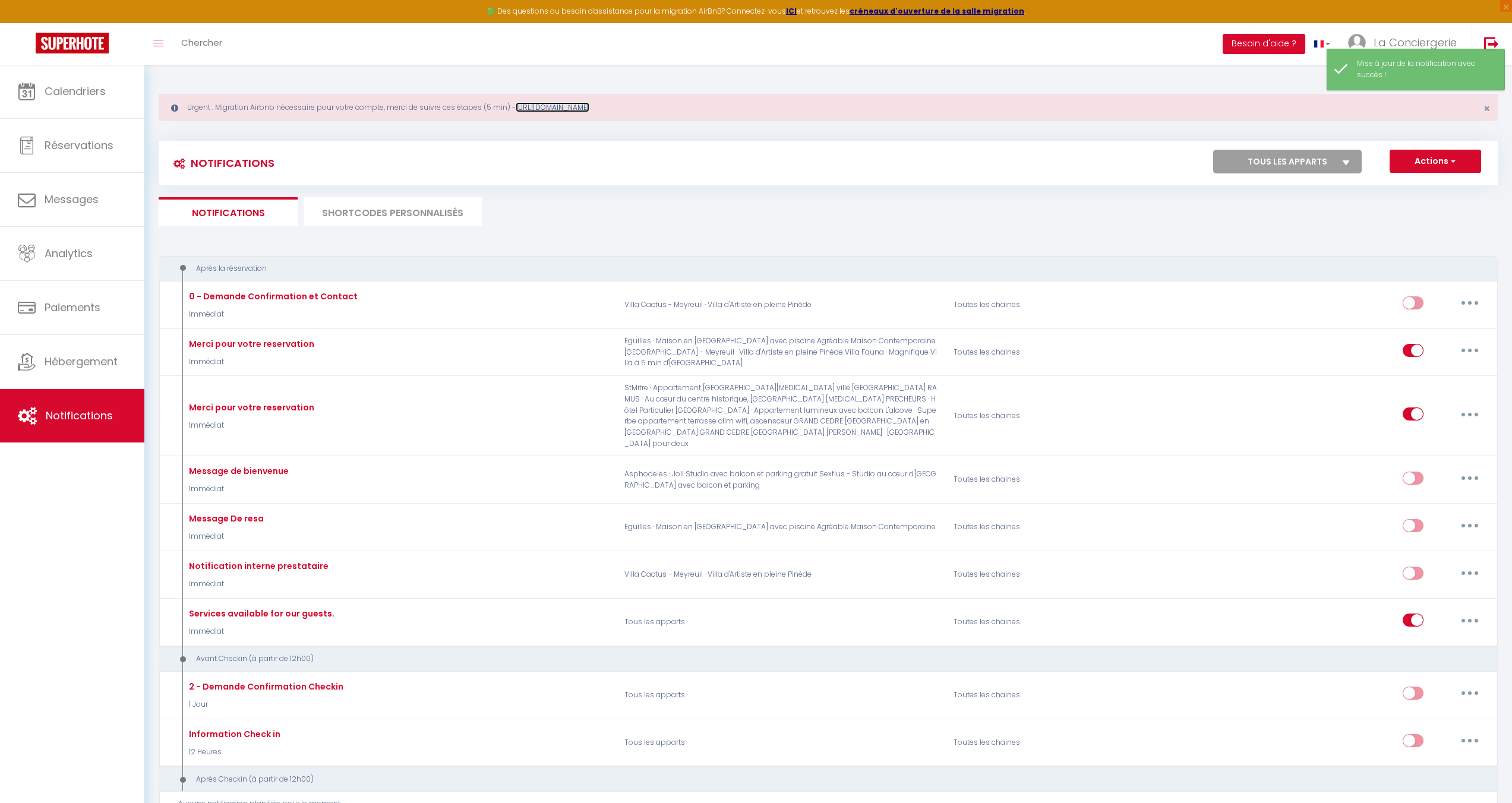
click at [590, 110] on link "[URL][DOMAIN_NAME]" at bounding box center [552, 107] width 73 height 10
click at [1403, 55] on link "La Conciergerie" at bounding box center [1405, 44] width 133 height 41
click at [1416, 82] on link "Paramètres" at bounding box center [1424, 82] width 87 height 20
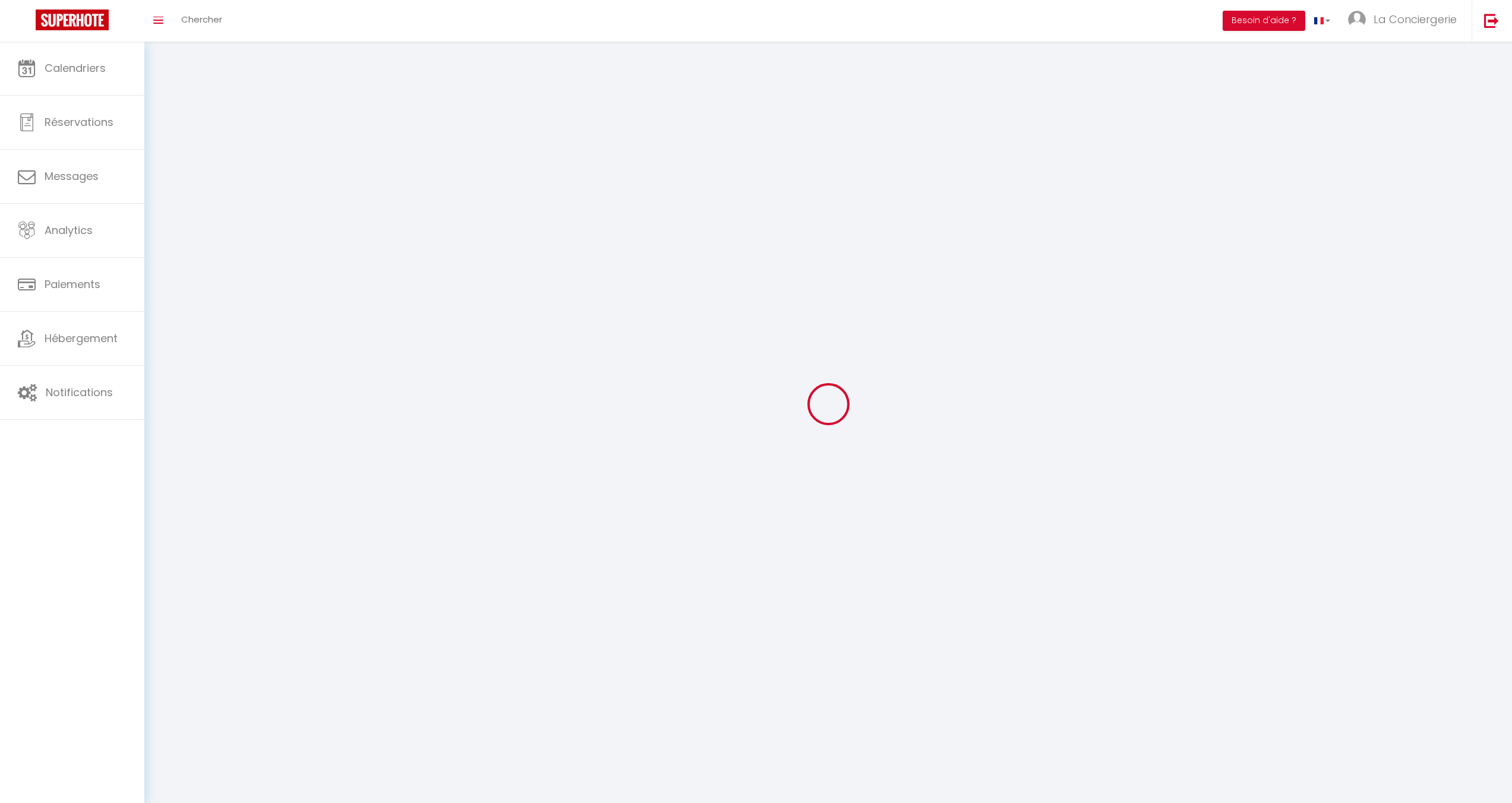
select select "28"
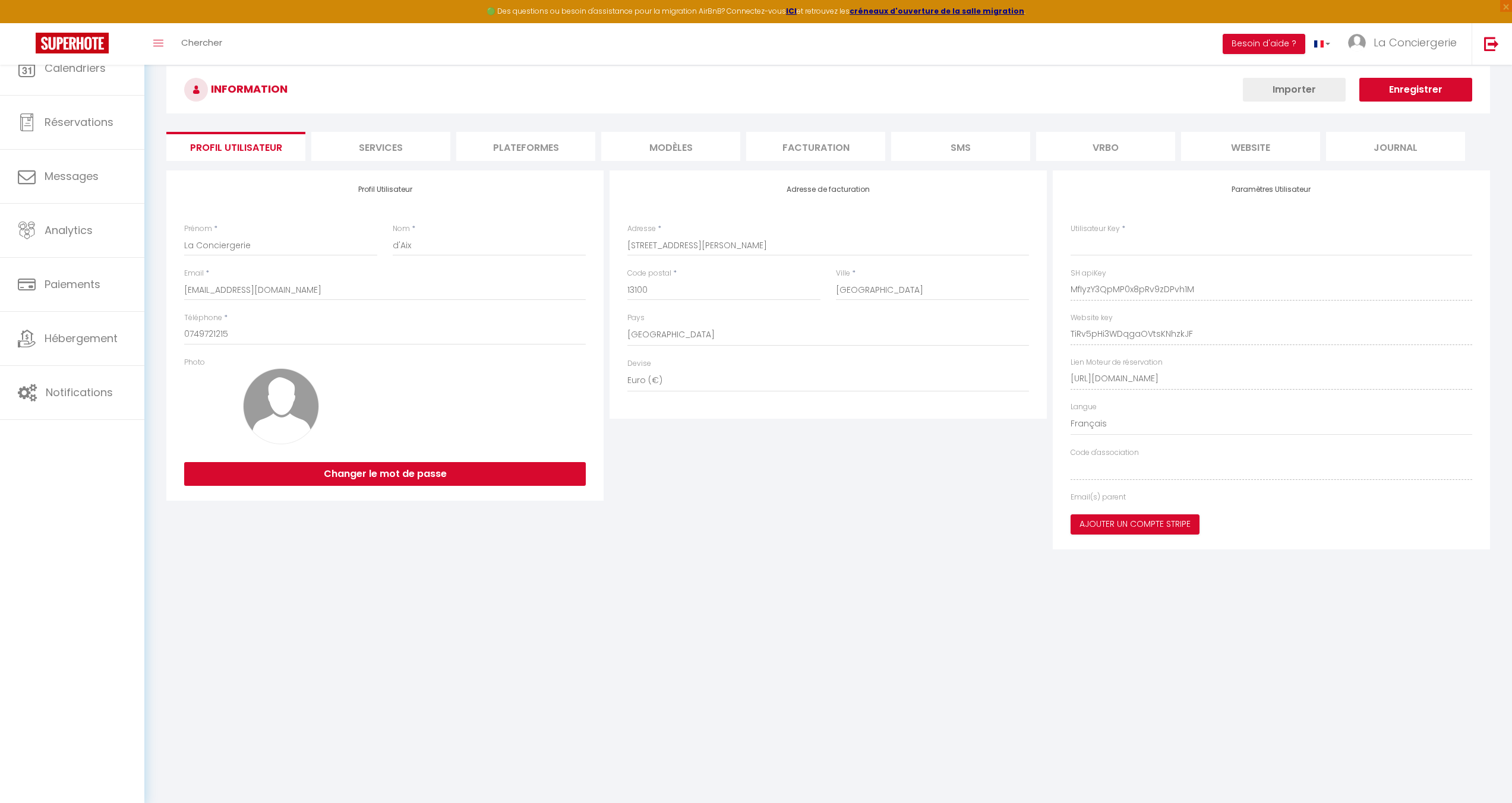
type input "MfIyzY3QpMP0x8pRv9zDPvh1M"
type input "TiRv5pHi3WDqgaOVtsKNhzkJF"
type input "[URL][DOMAIN_NAME]"
select select "fr"
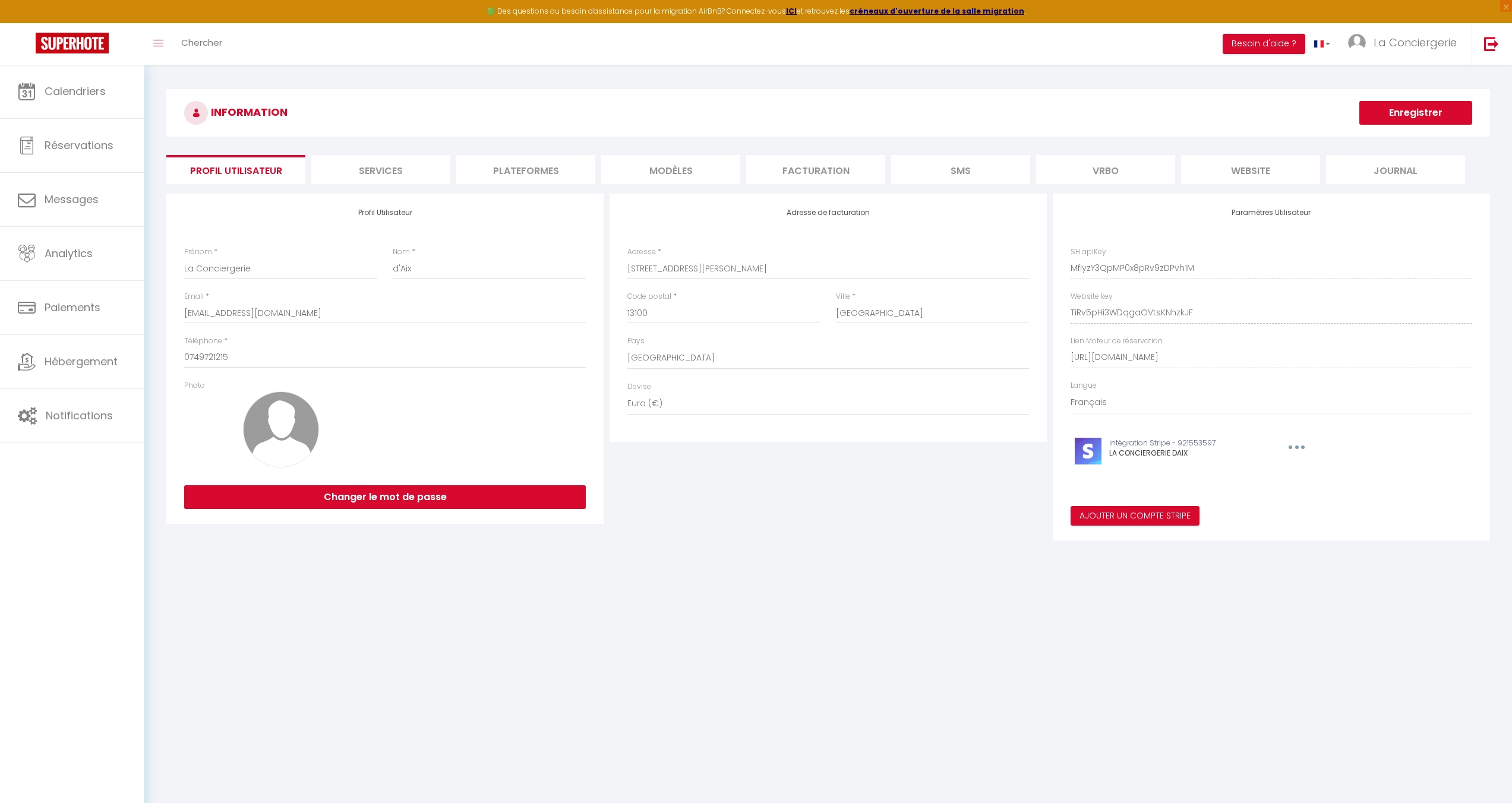
click at [574, 170] on li "Plateformes" at bounding box center [526, 169] width 139 height 29
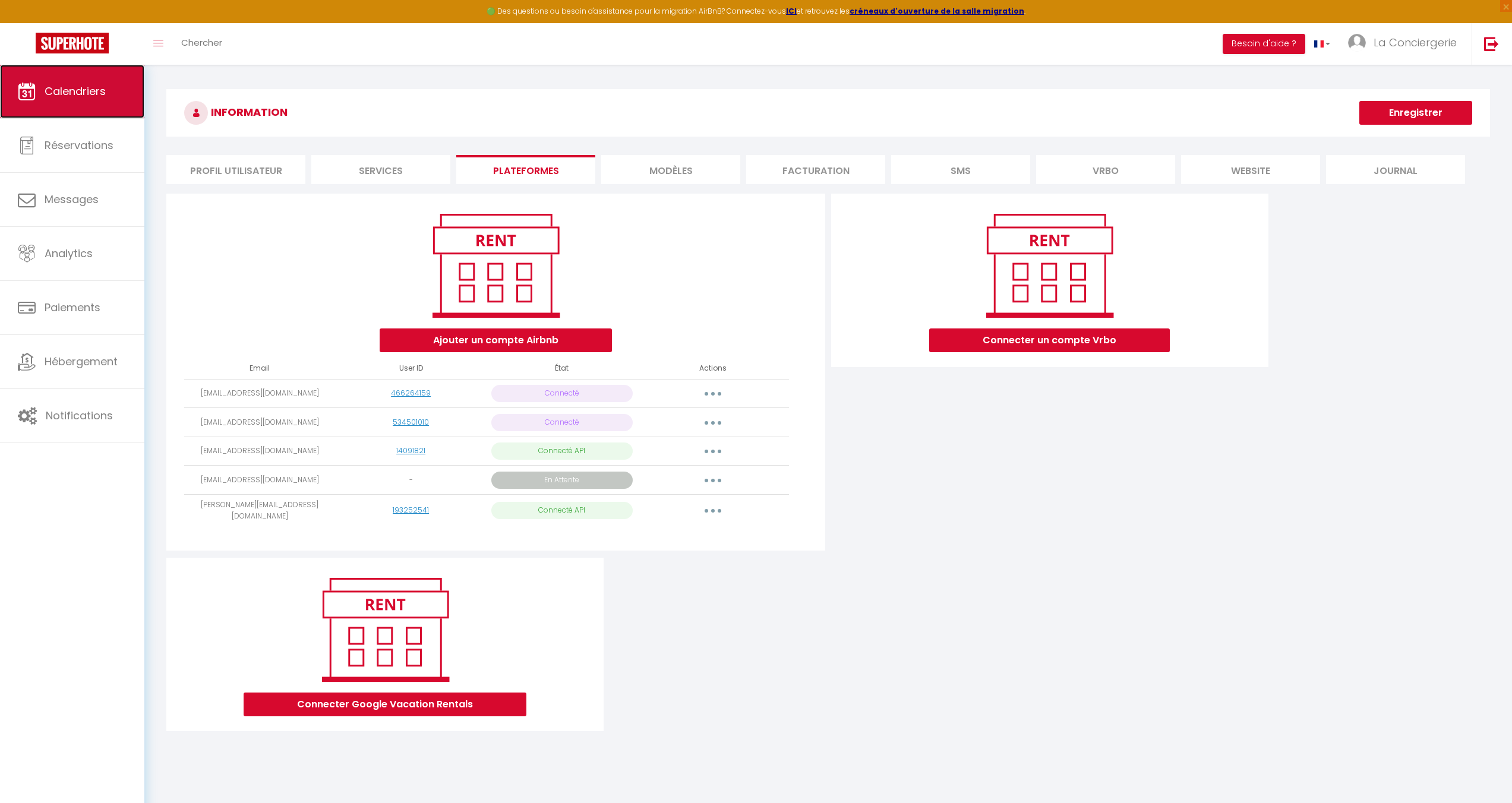
click at [85, 89] on span "Calendriers" at bounding box center [74, 91] width 61 height 15
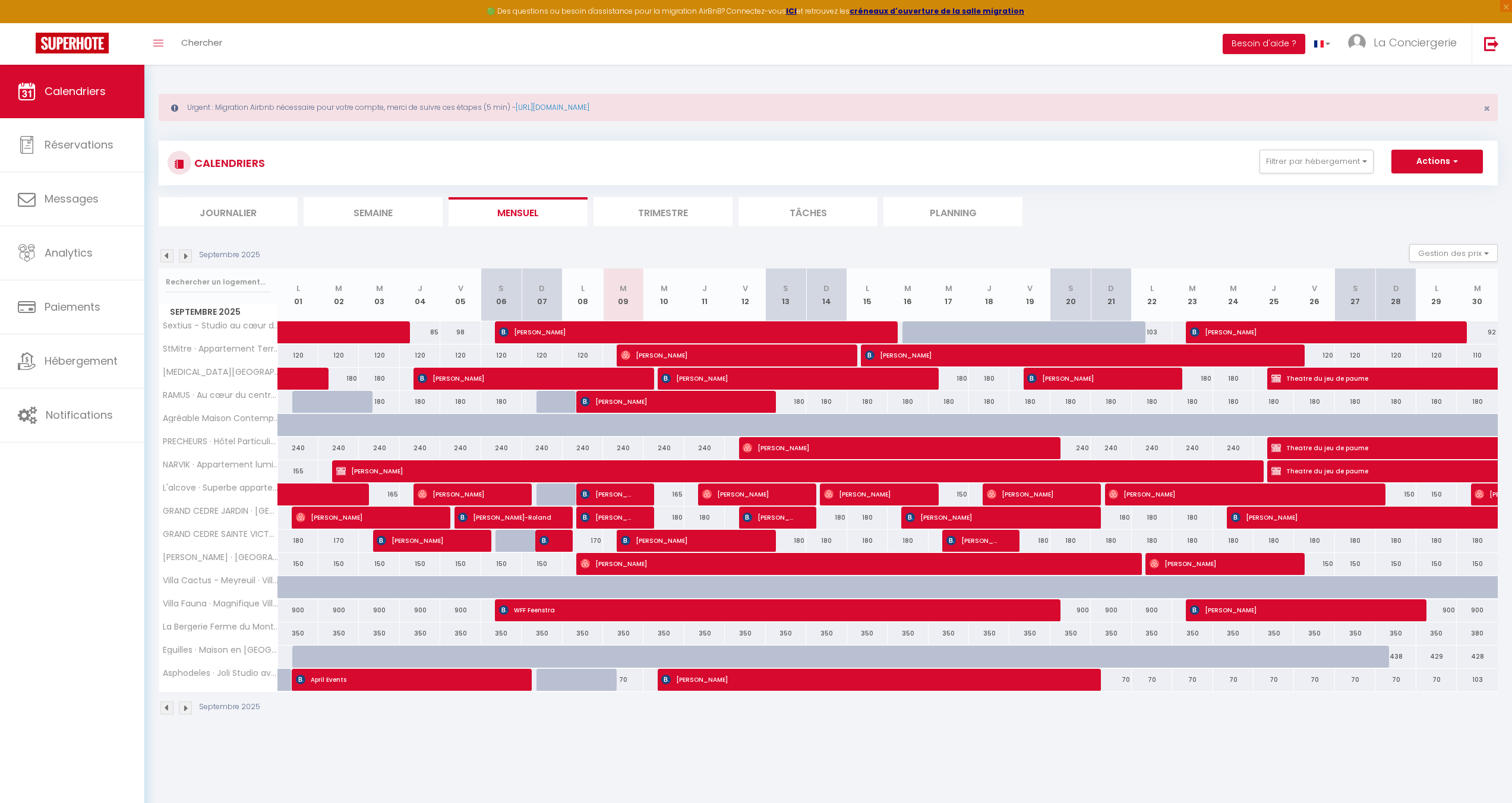
click at [1400, 650] on div "438" at bounding box center [1395, 656] width 40 height 22
type input "438"
type input "Dim 28 Septembre 2025"
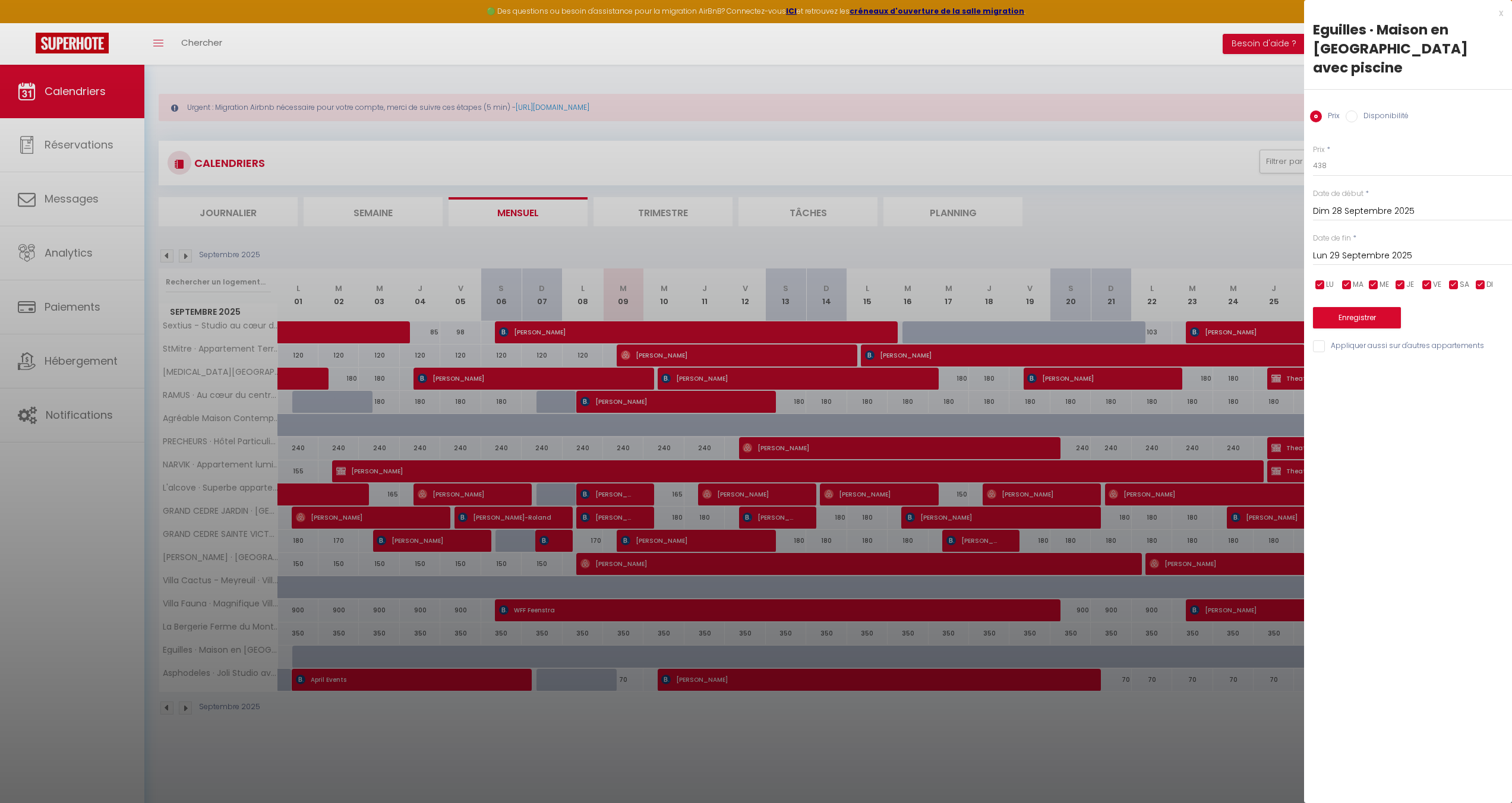
click at [1336, 248] on input "Lun 29 Septembre 2025" at bounding box center [1412, 256] width 199 height 15
click at [1483, 264] on span ">" at bounding box center [1477, 276] width 25 height 24
click at [1457, 336] on span "7" at bounding box center [1452, 347] width 25 height 24
type input "Ven 07 Novembre 2025"
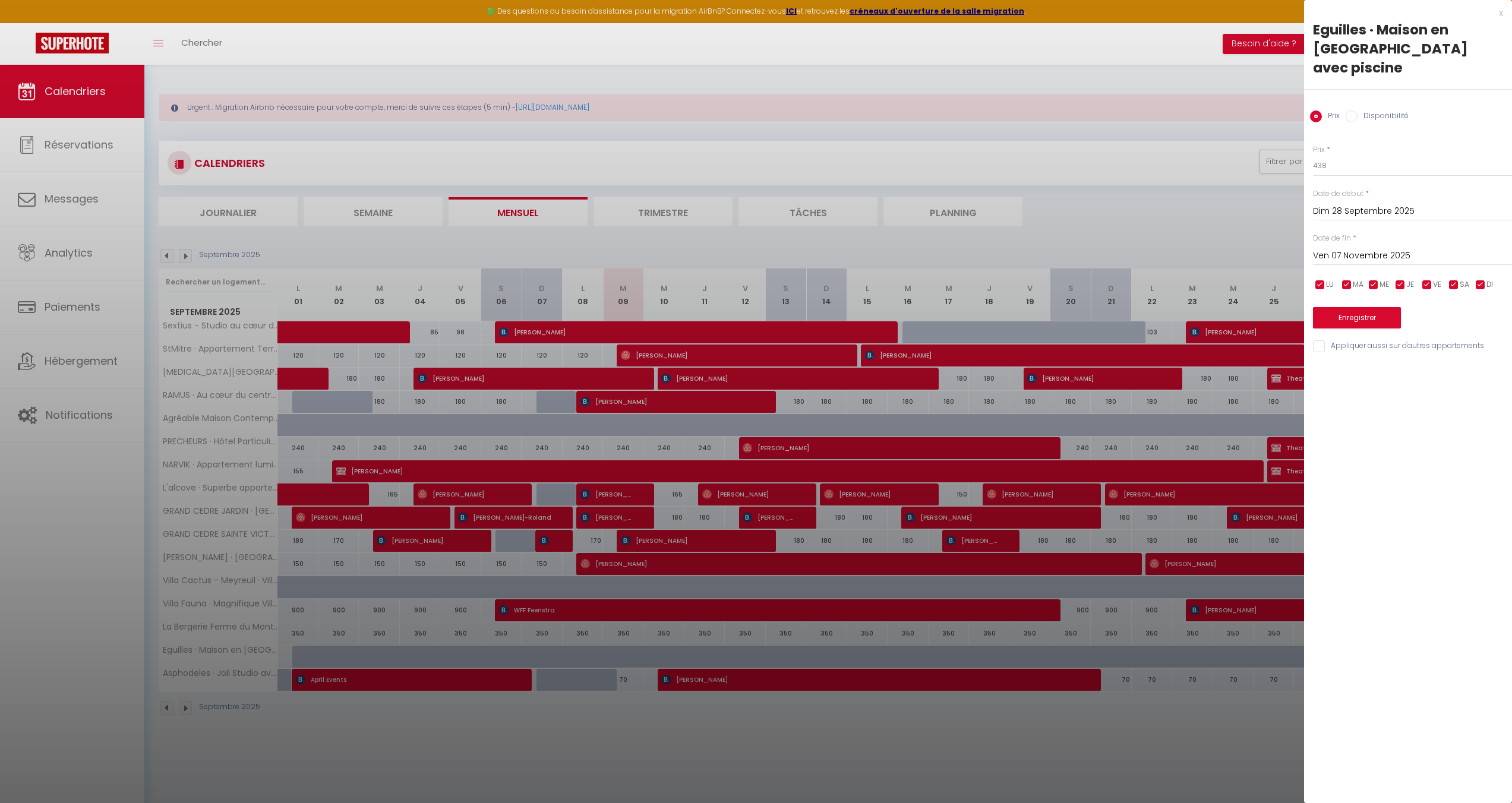
click at [1354, 111] on input "Disponibilité" at bounding box center [1351, 117] width 12 height 12
radio input "true"
radio input "false"
click at [1328, 157] on select "Disponible Indisponible" at bounding box center [1412, 166] width 199 height 23
select select "0"
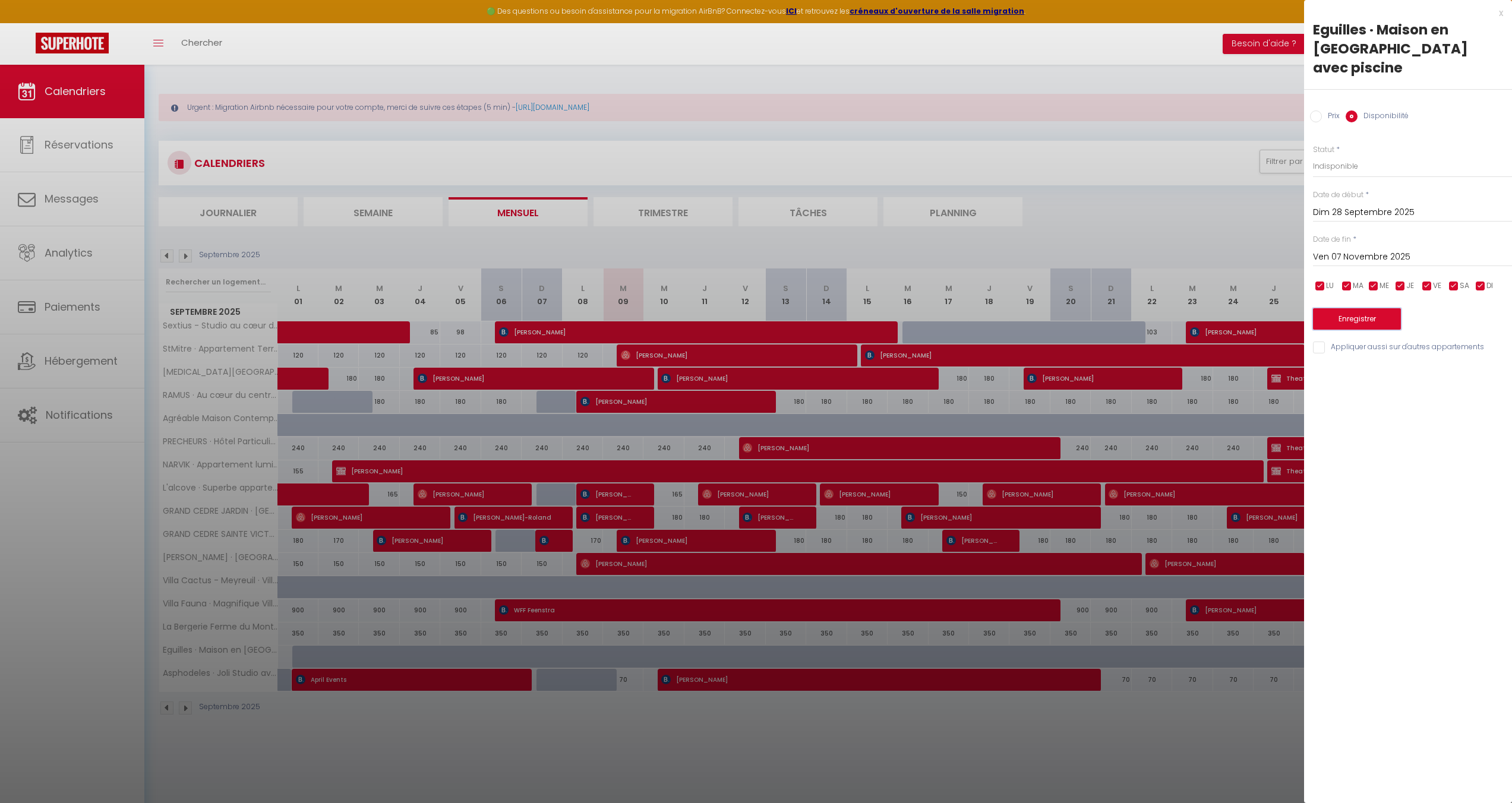
click at [1340, 308] on button "Enregistrer" at bounding box center [1356, 319] width 87 height 22
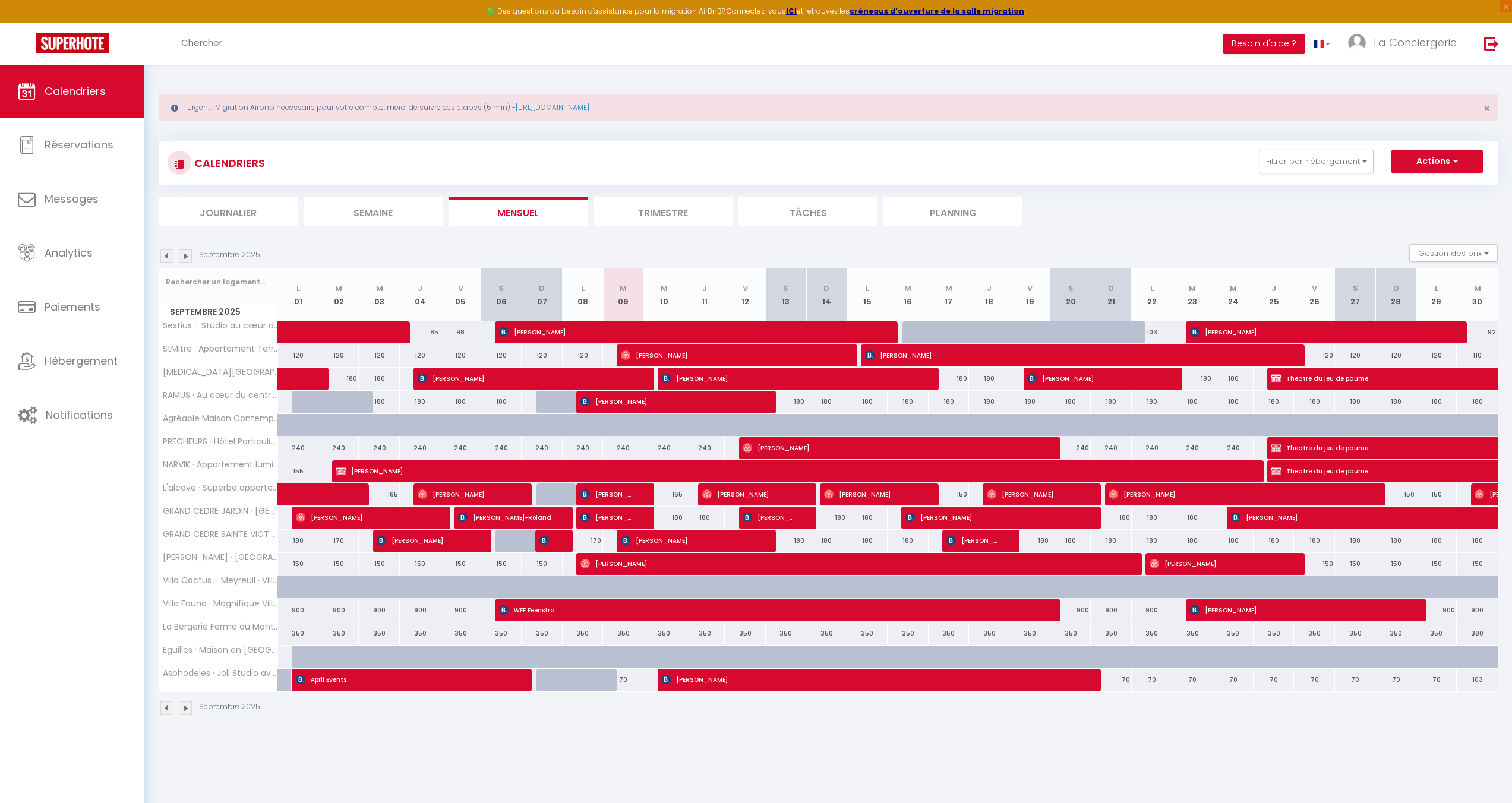
click at [180, 252] on img at bounding box center [185, 256] width 13 height 13
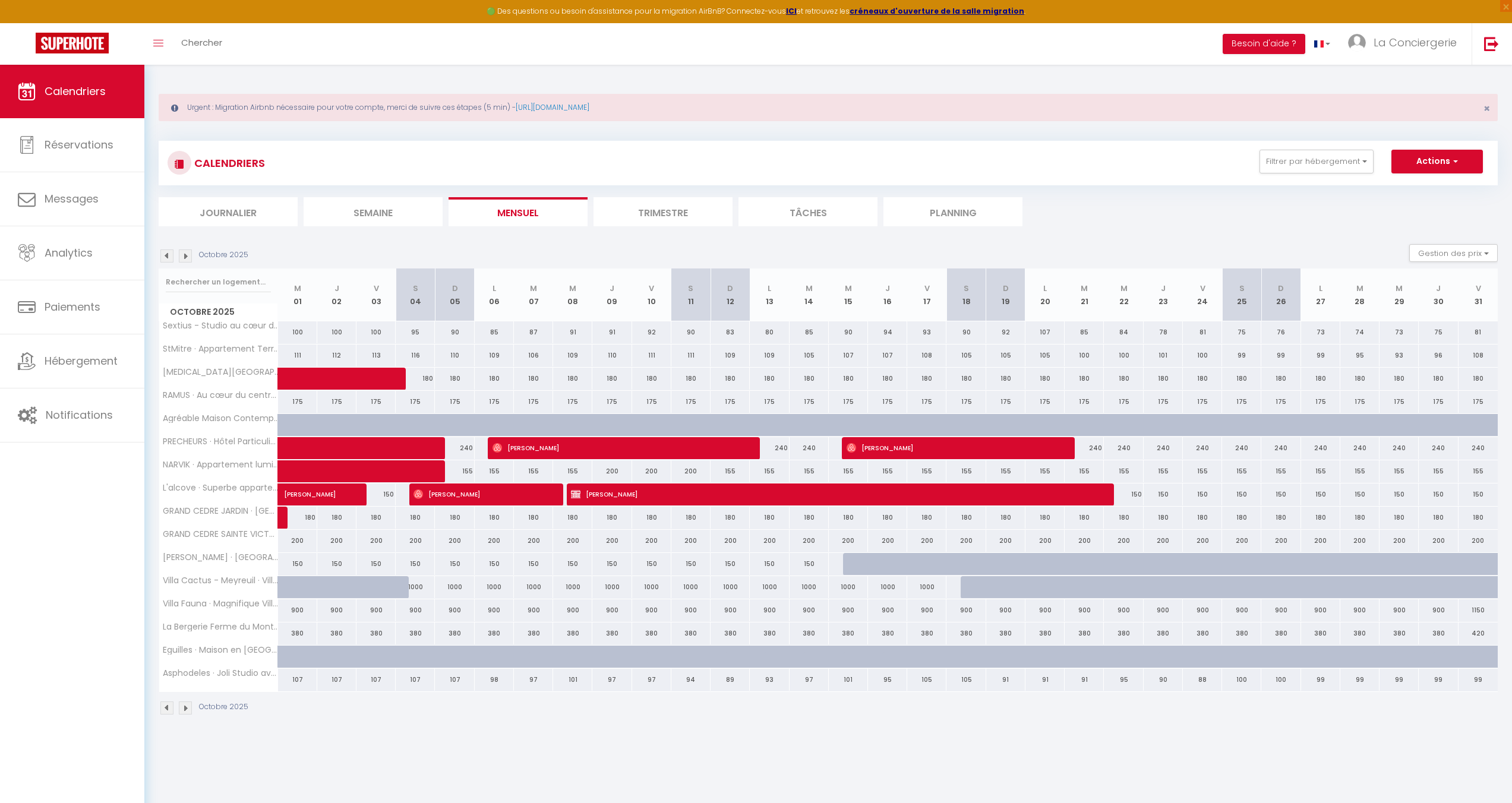
click at [181, 258] on img at bounding box center [185, 256] width 13 height 13
